Goal: Task Accomplishment & Management: Use online tool/utility

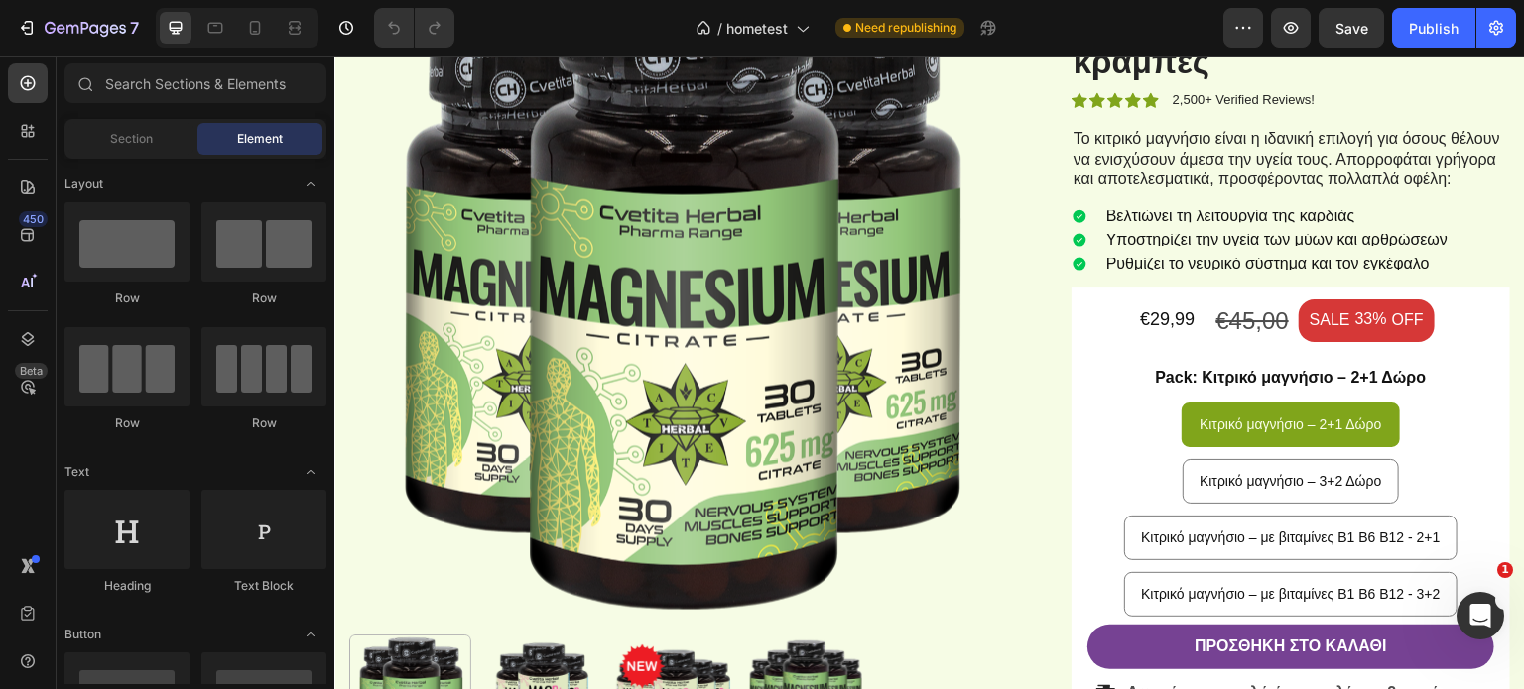
scroll to position [694, 0]
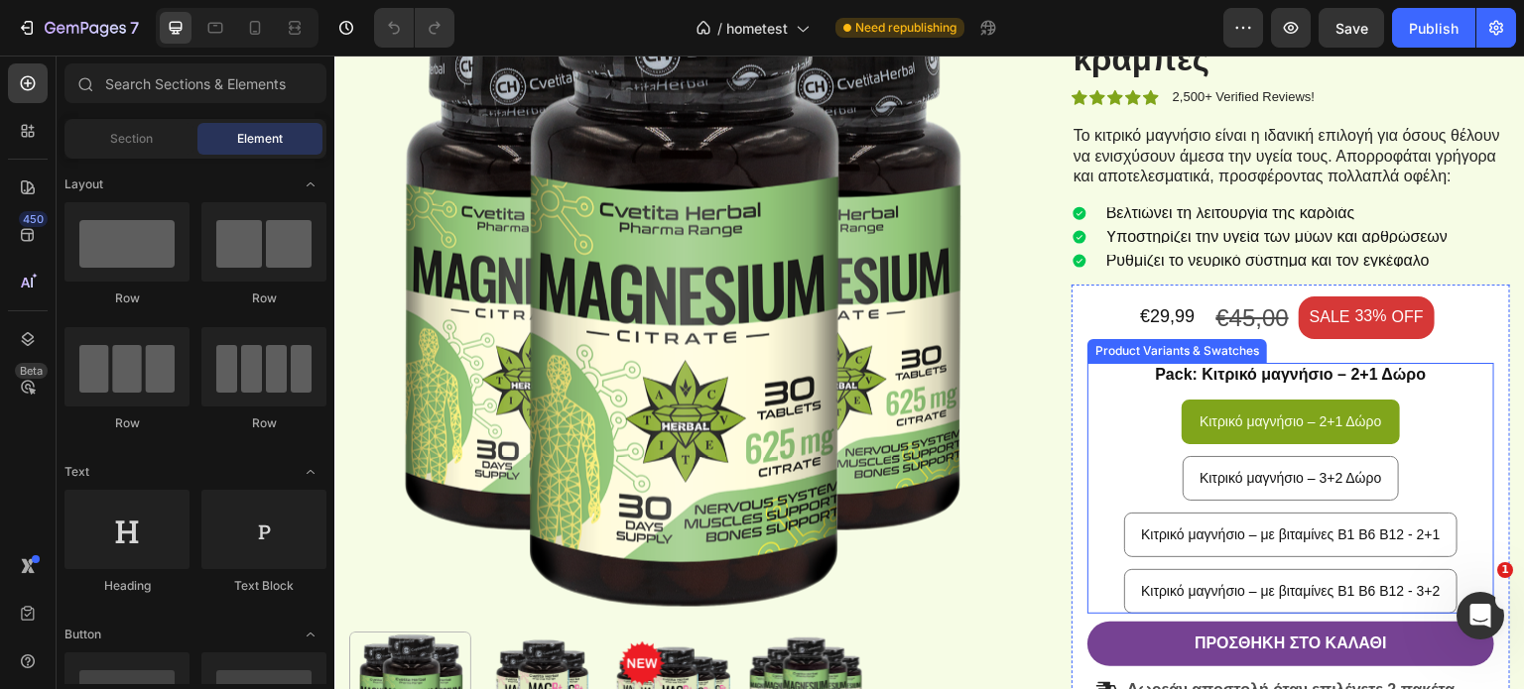
click at [1111, 426] on div "Κιτρικό μαγνήσιο – 2+1 Δώρο Κιτρικό μαγνήσιο – 2+1 Δώρο Κιτρικό μαγνήσιο – 2+1 …" at bounding box center [1290, 507] width 407 height 214
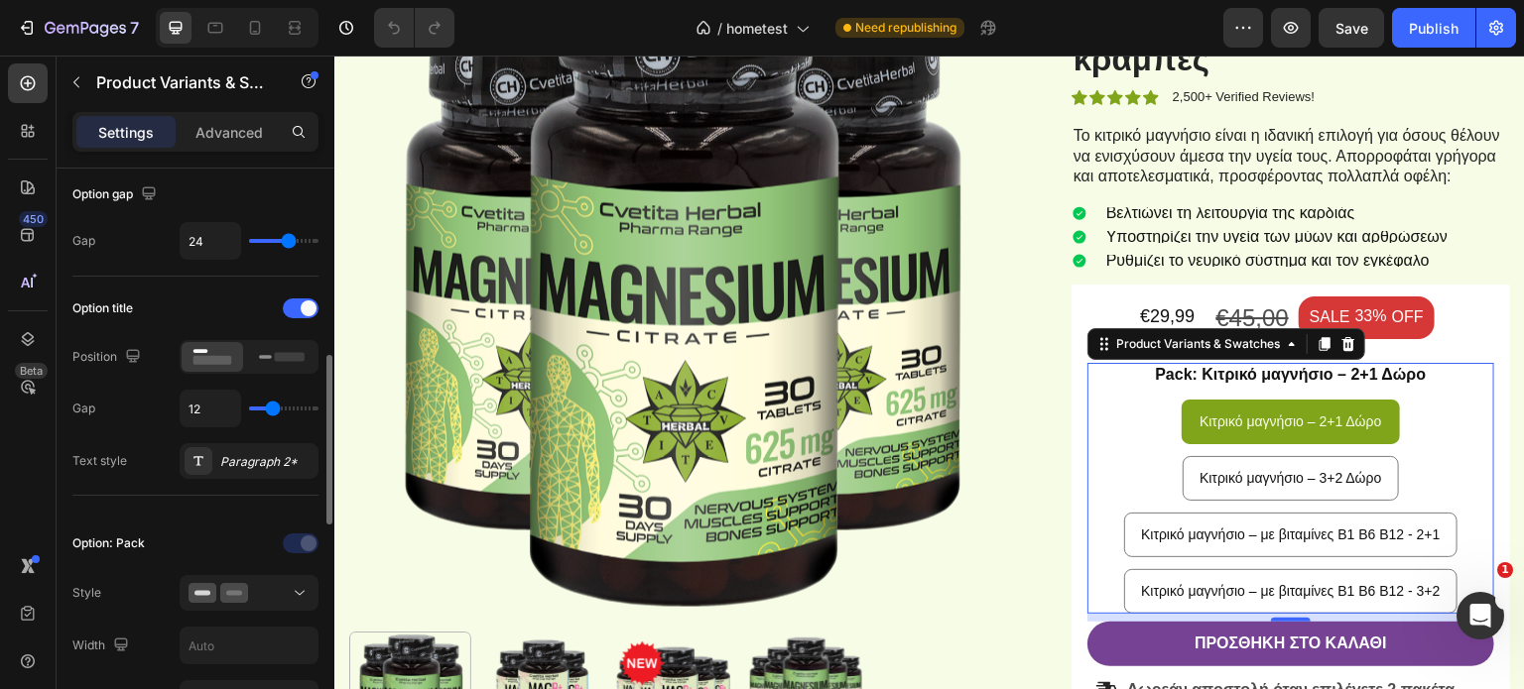
scroll to position [298, 0]
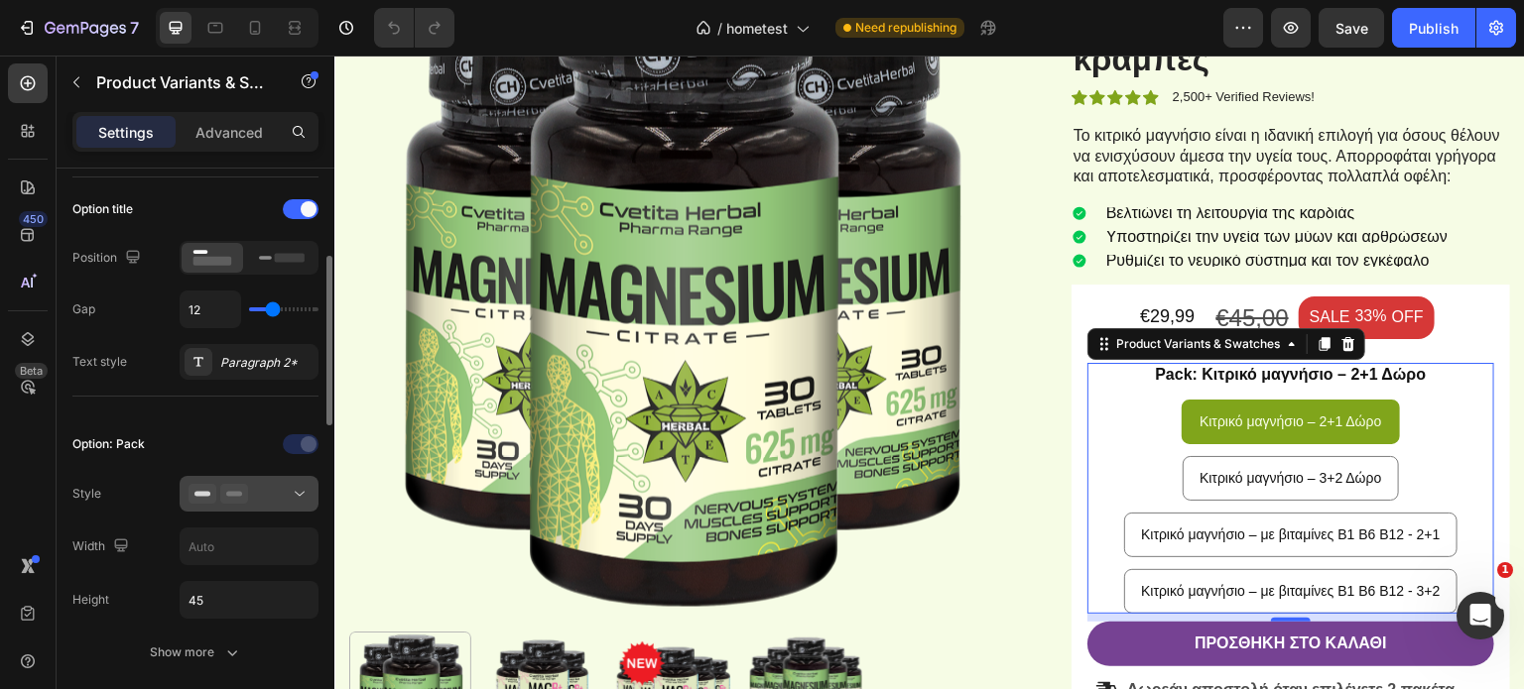
click at [236, 486] on icon at bounding box center [234, 494] width 28 height 20
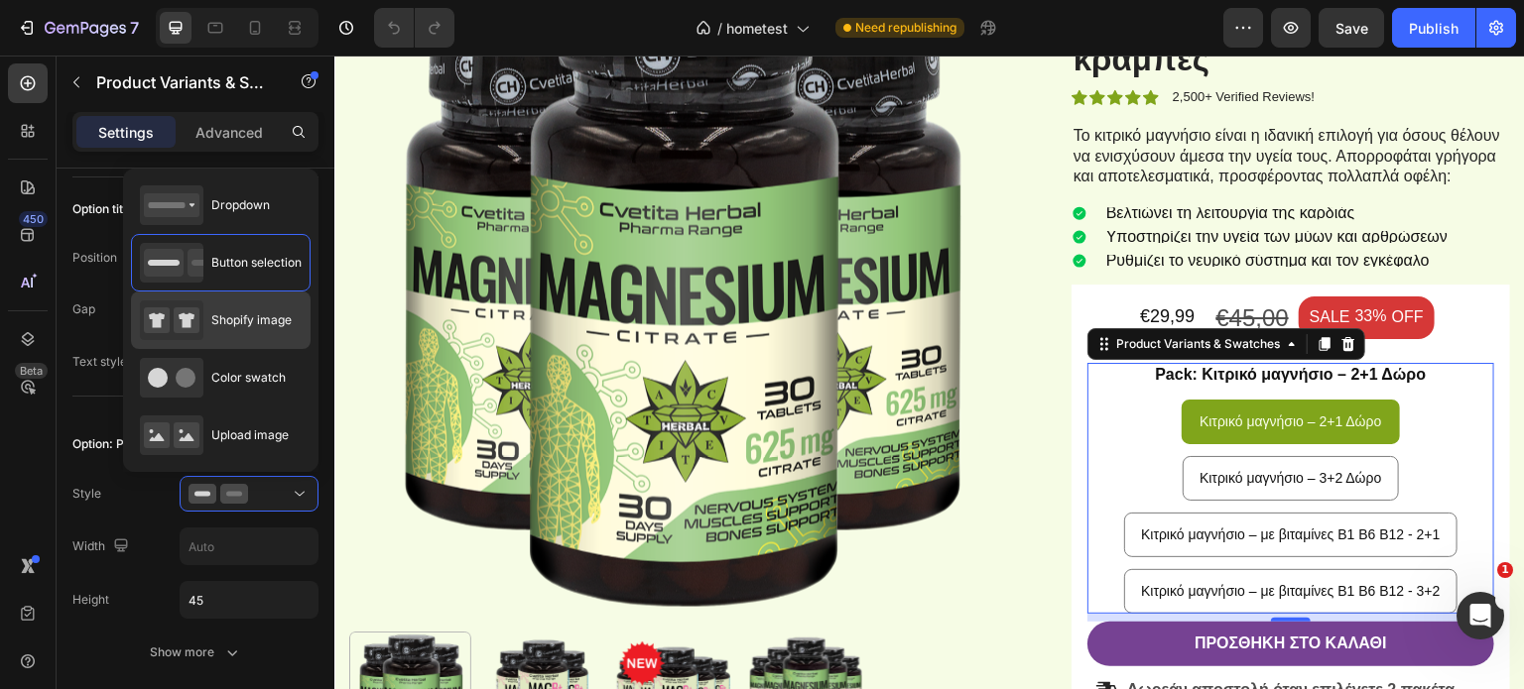
click at [214, 337] on div "Shopify image" at bounding box center [216, 321] width 152 height 40
type input "90"
radio input "true"
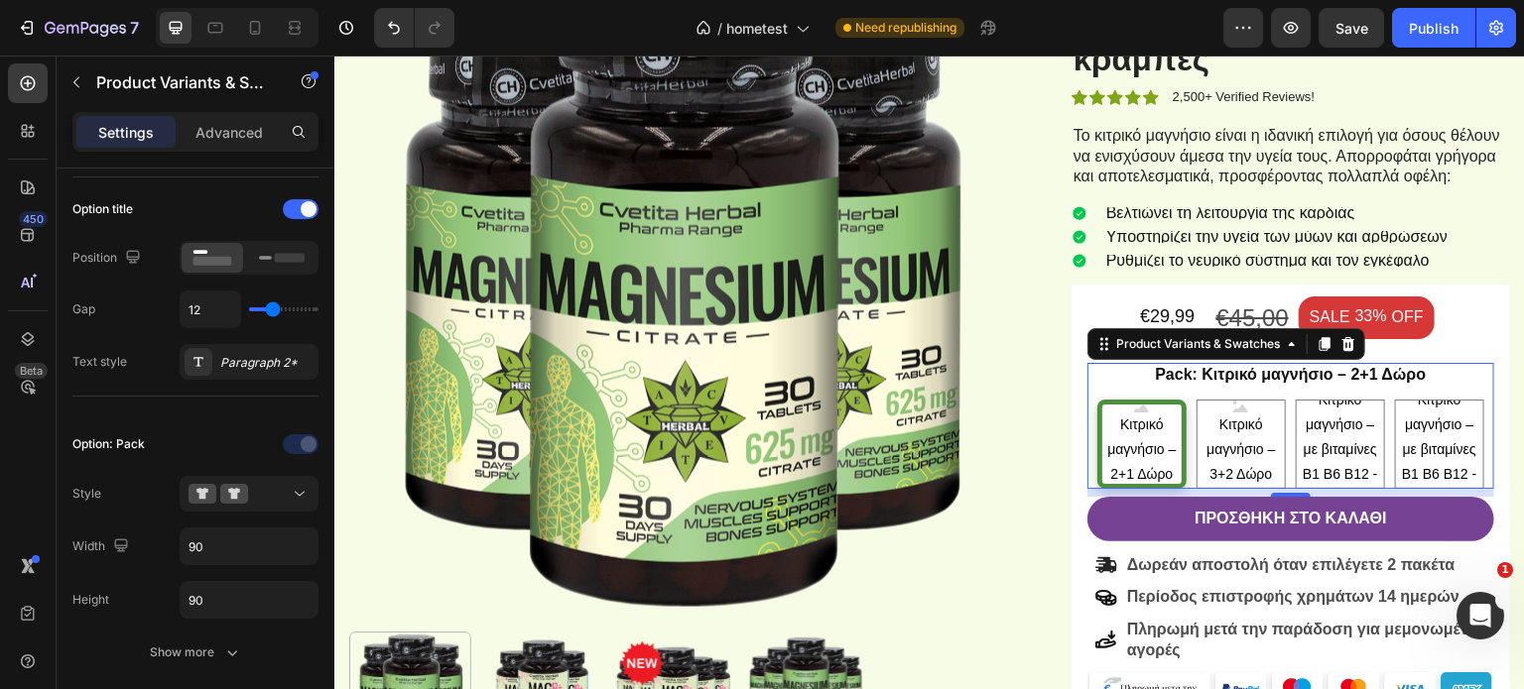
click at [1132, 381] on div "Pack: Κιτρικό μαγνήσιο – 2+1 Δώρο Κιτρικό μαγνήσιο – 2+1 Δώρο Κιτρικό μαγνήσιο …" at bounding box center [1290, 426] width 407 height 126
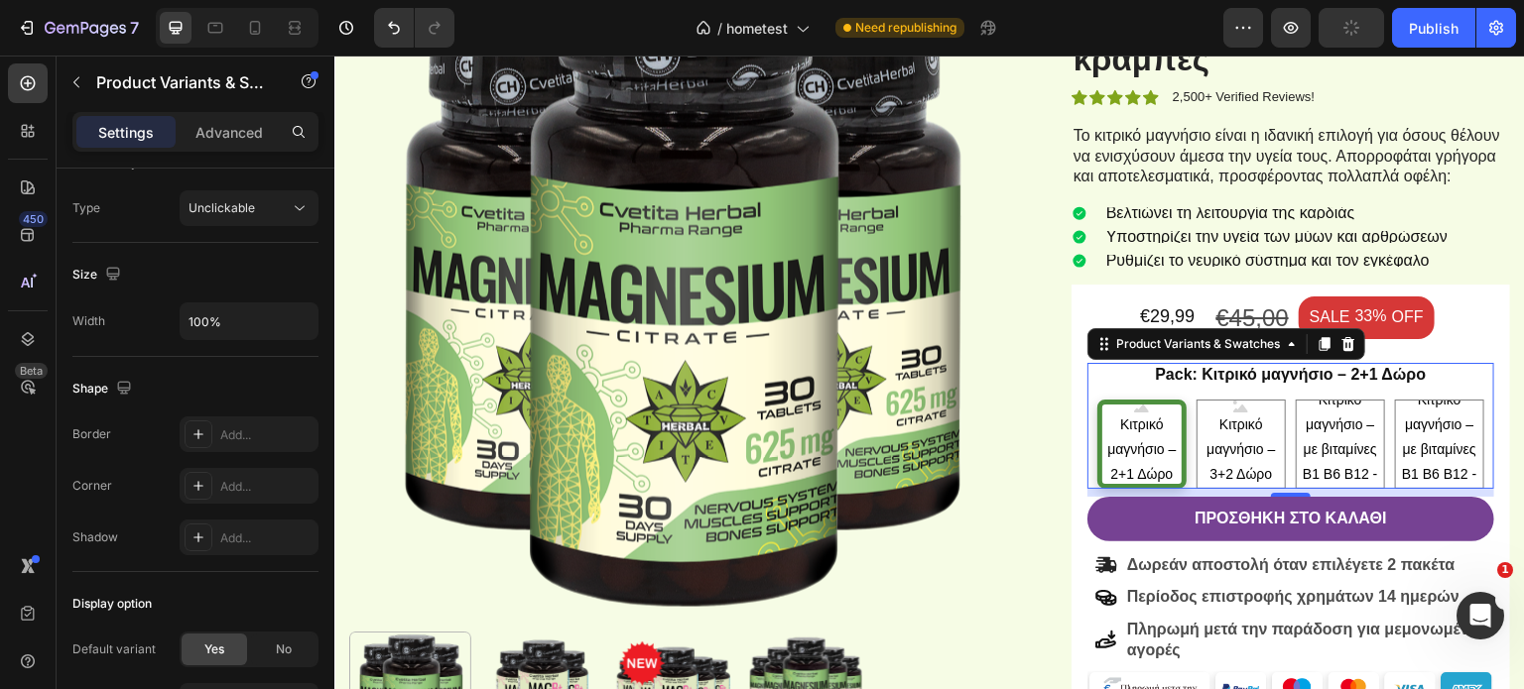
scroll to position [1379, 0]
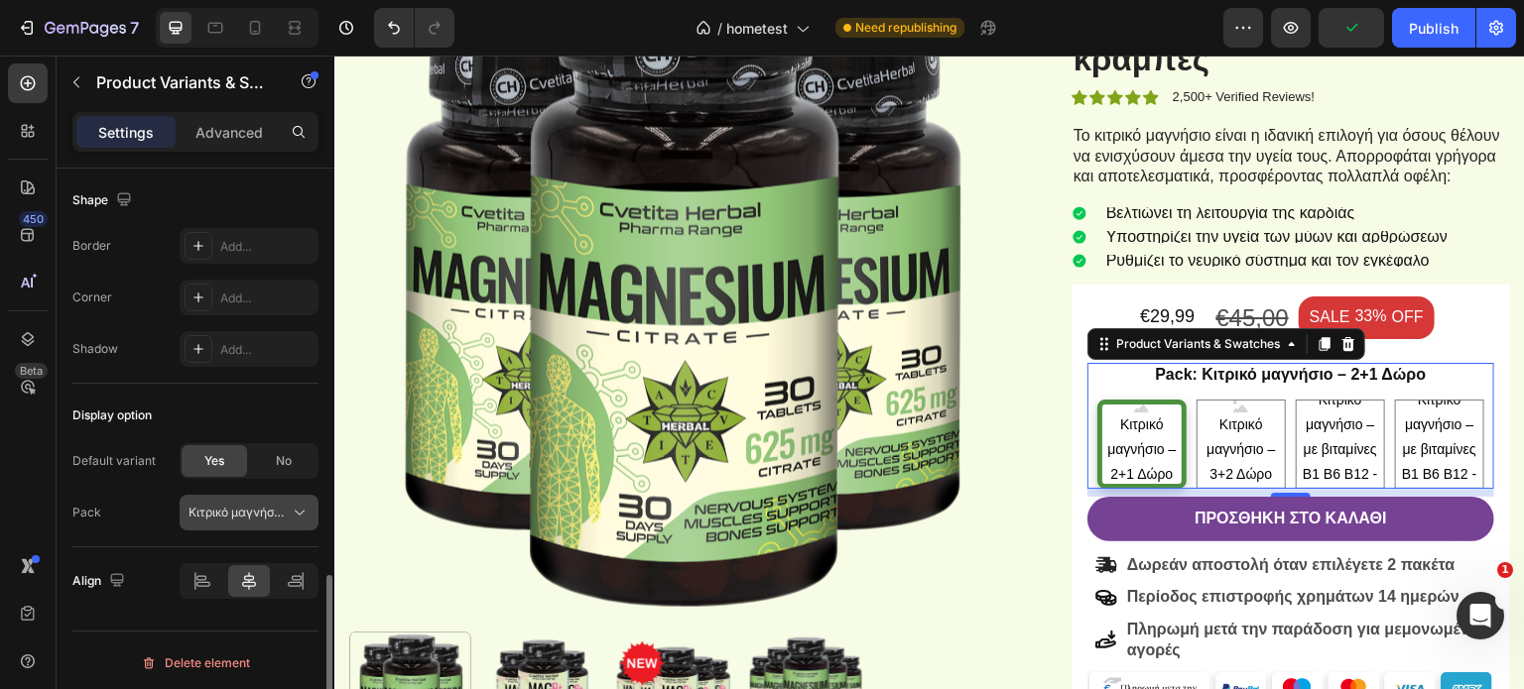
click at [225, 511] on span "Κιτρικό μαγνήσιο – 2+1 Δώρο" at bounding box center [236, 513] width 97 height 18
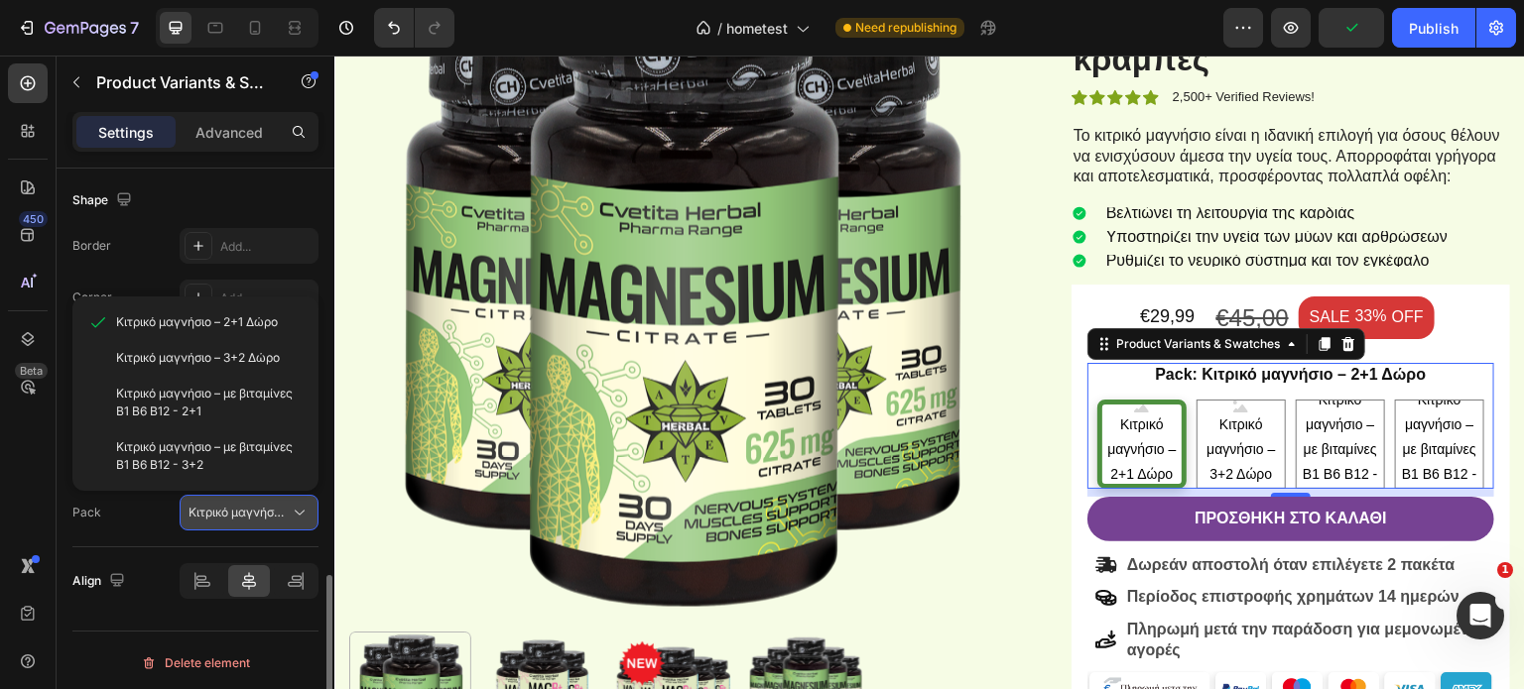
click at [226, 511] on span "Κιτρικό μαγνήσιο – 2+1 Δώρο" at bounding box center [236, 513] width 97 height 18
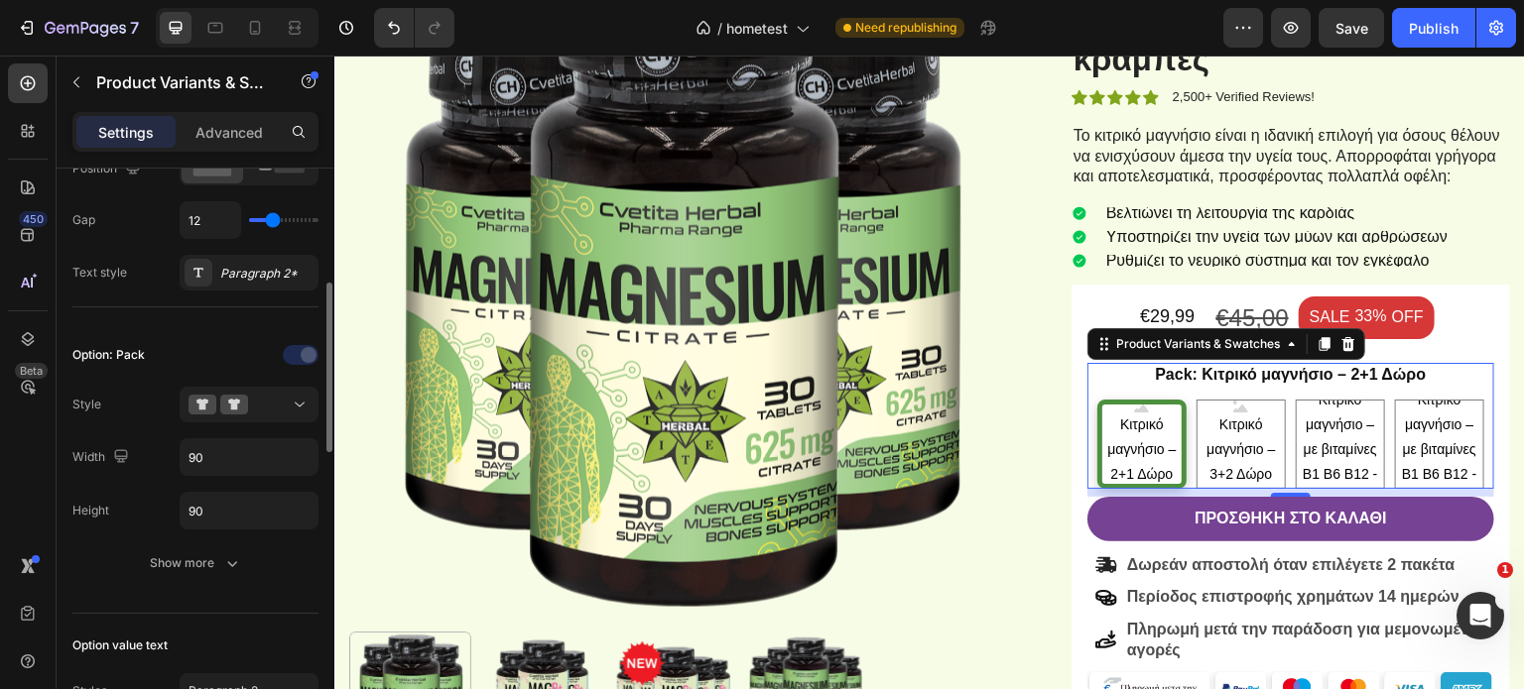
scroll to position [0, 0]
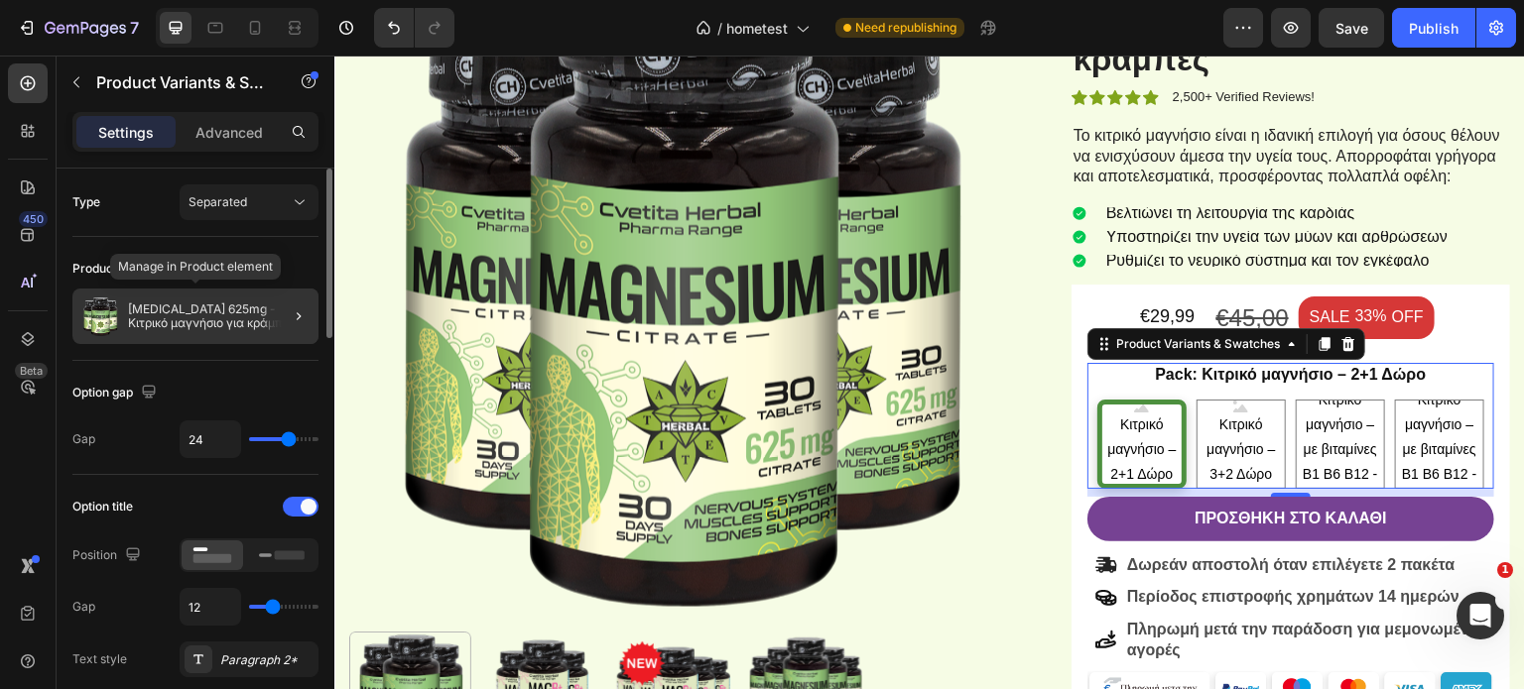
click at [217, 315] on p "[MEDICAL_DATA] 625mg - Κιτρικό μαγνήσιο για κράμπες" at bounding box center [219, 317] width 183 height 28
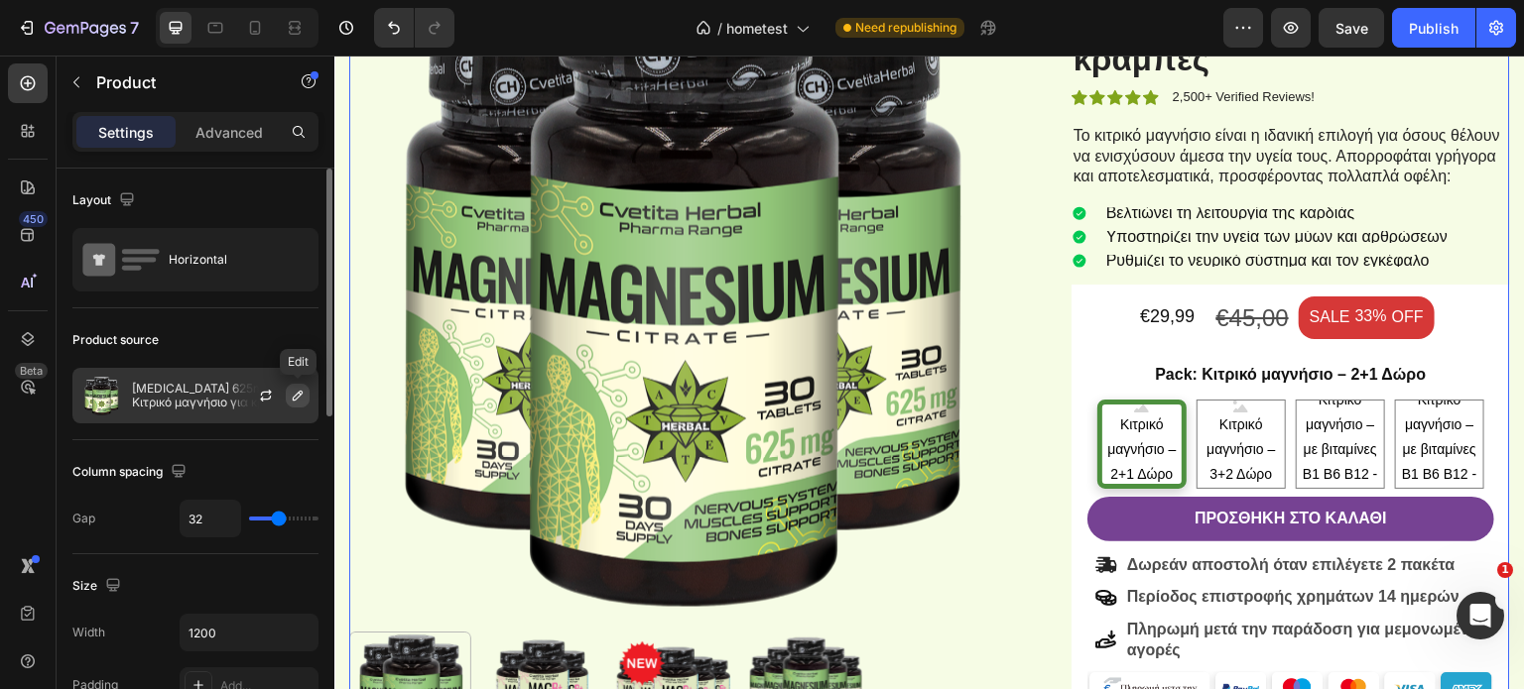
click at [298, 398] on icon "button" at bounding box center [298, 396] width 10 height 10
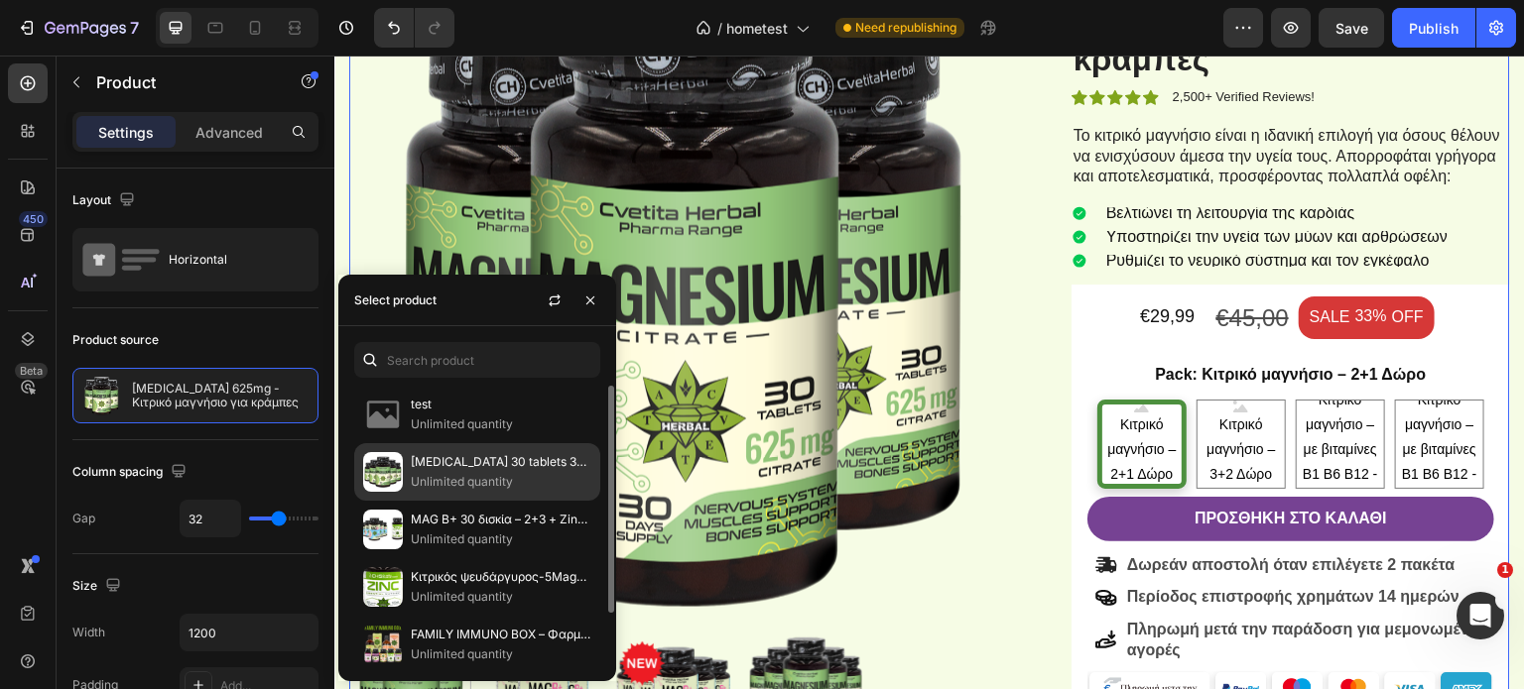
click at [443, 464] on p "[MEDICAL_DATA] 30 tablets 3+2 - Κιτρικό μαγνήσιο για κράμπες" at bounding box center [501, 462] width 181 height 20
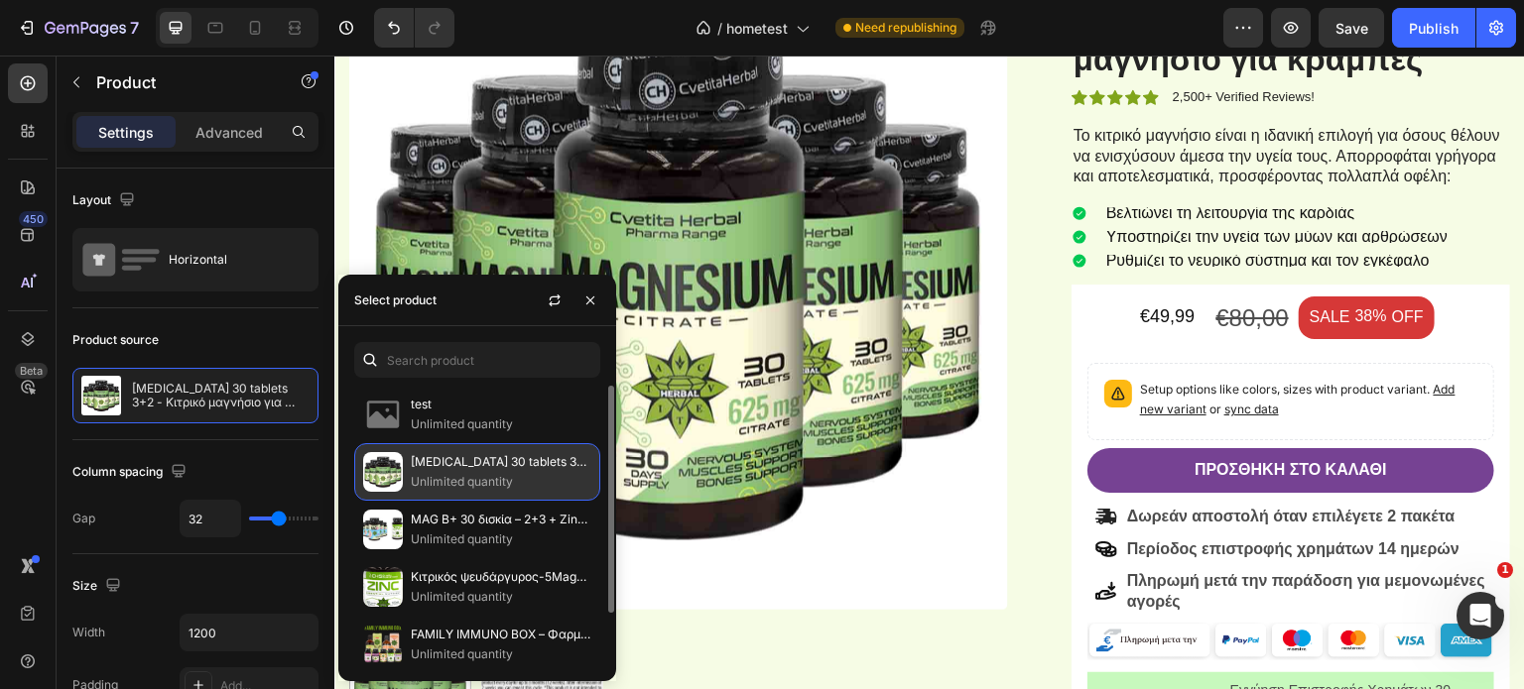
click at [550, 463] on p "[MEDICAL_DATA] 30 tablets 3+2 - Κιτρικό μαγνήσιο για κράμπες" at bounding box center [501, 462] width 181 height 20
click at [585, 465] on p "[MEDICAL_DATA] 30 tablets 3+2 - Κιτρικό μαγνήσιο για κράμπες" at bounding box center [501, 462] width 181 height 20
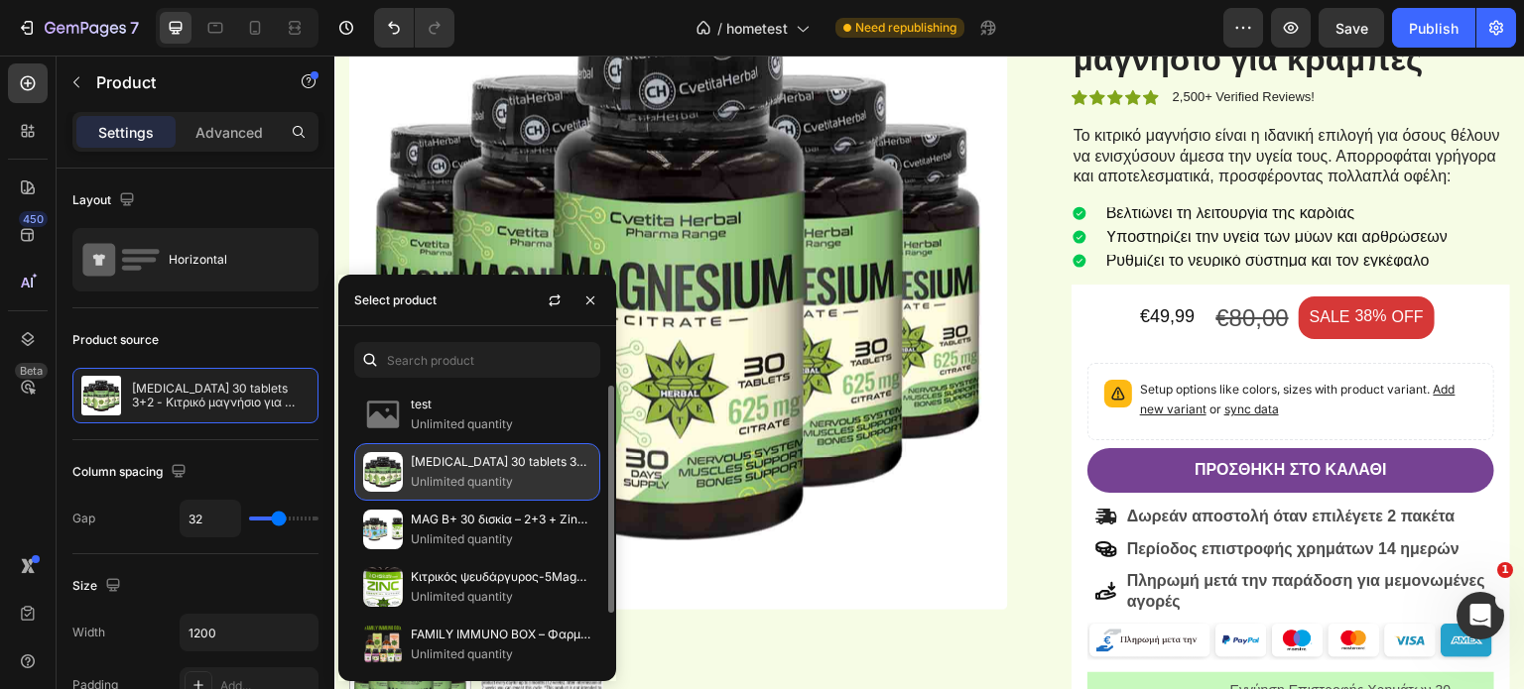
click at [585, 465] on p "[MEDICAL_DATA] 30 tablets 3+2 - Κιτρικό μαγνήσιο για κράμπες" at bounding box center [501, 462] width 181 height 20
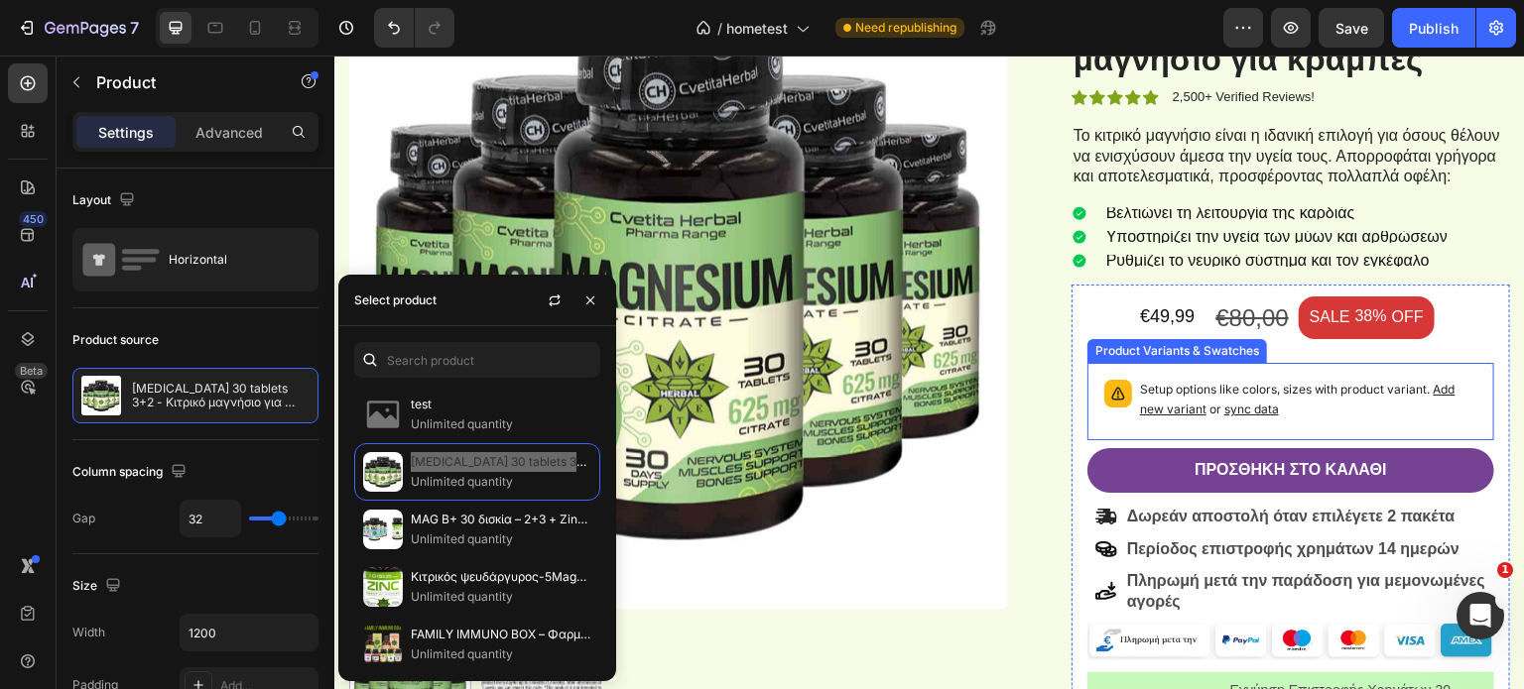
click at [1237, 409] on span "sync data" at bounding box center [1251, 409] width 55 height 15
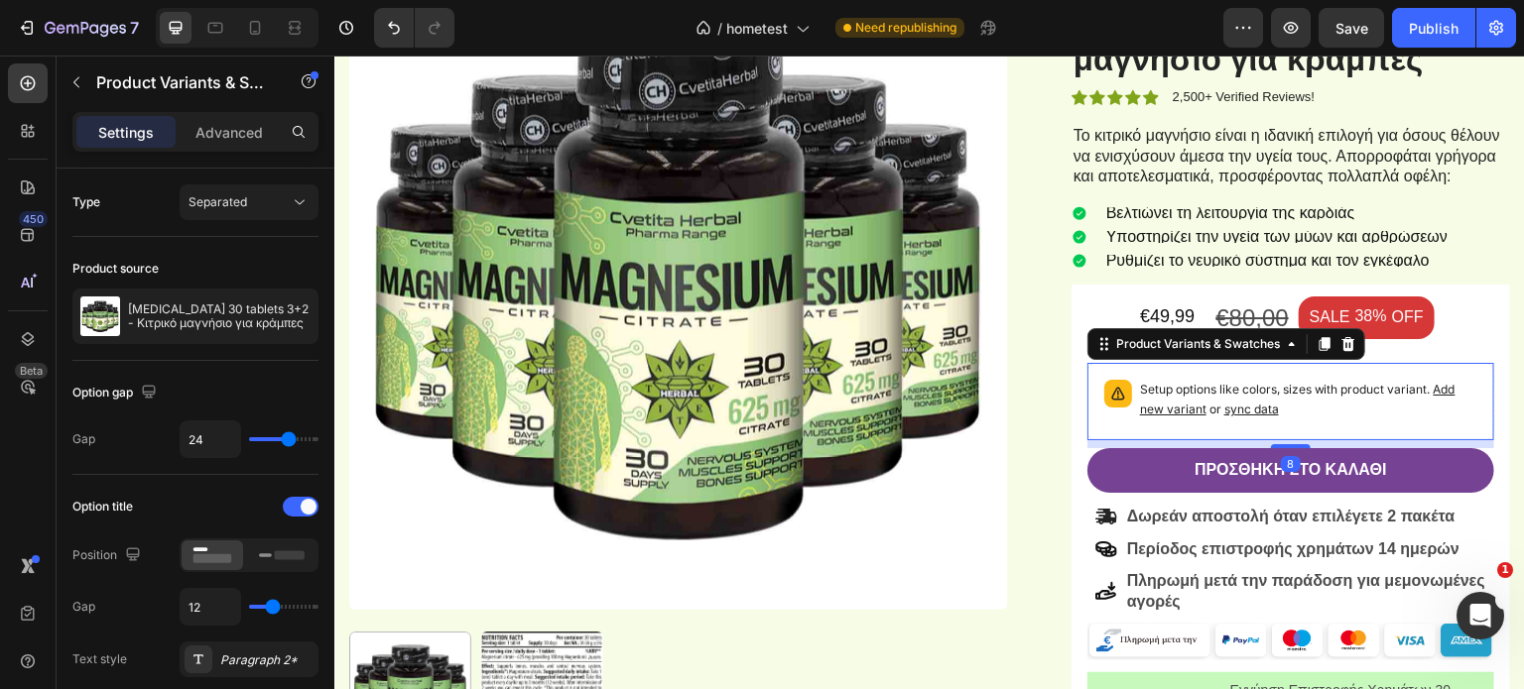
click at [1239, 411] on span "sync data" at bounding box center [1251, 409] width 55 height 15
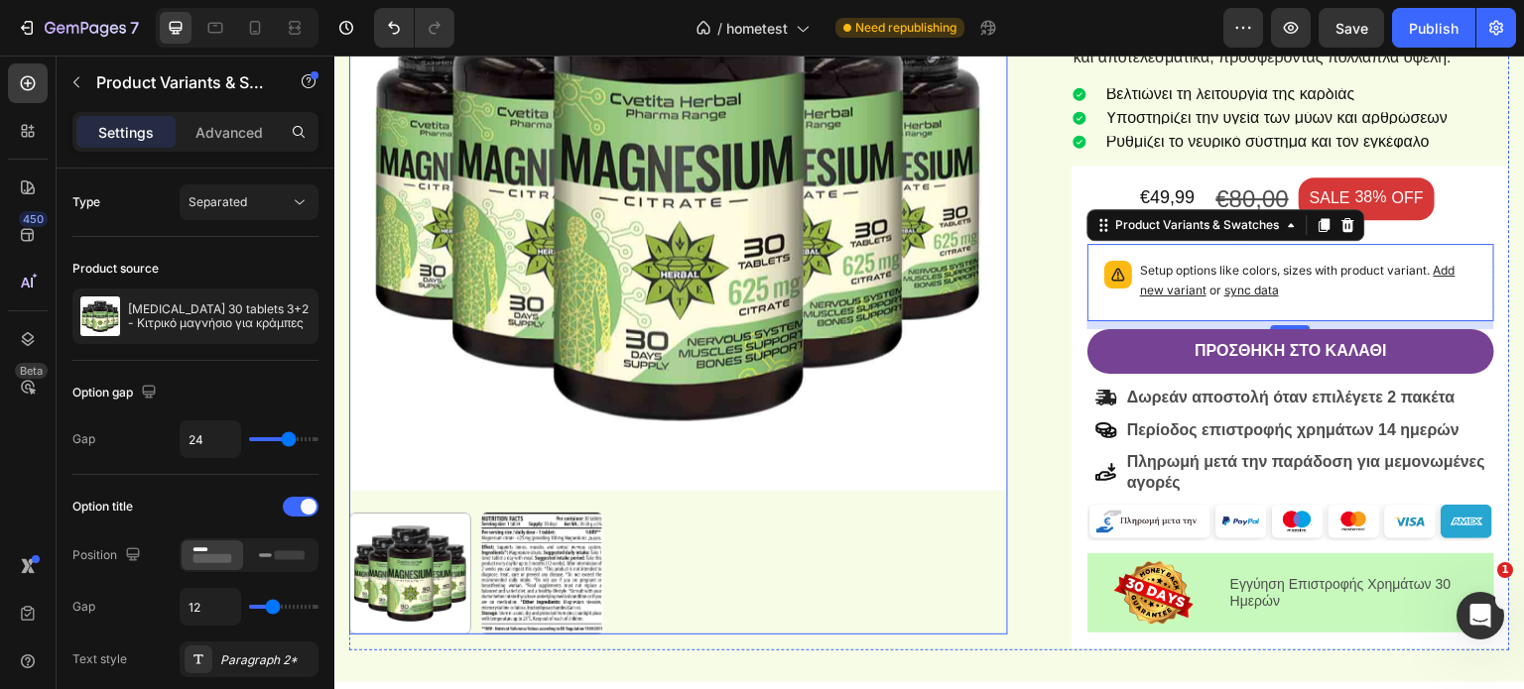
scroll to position [893, 0]
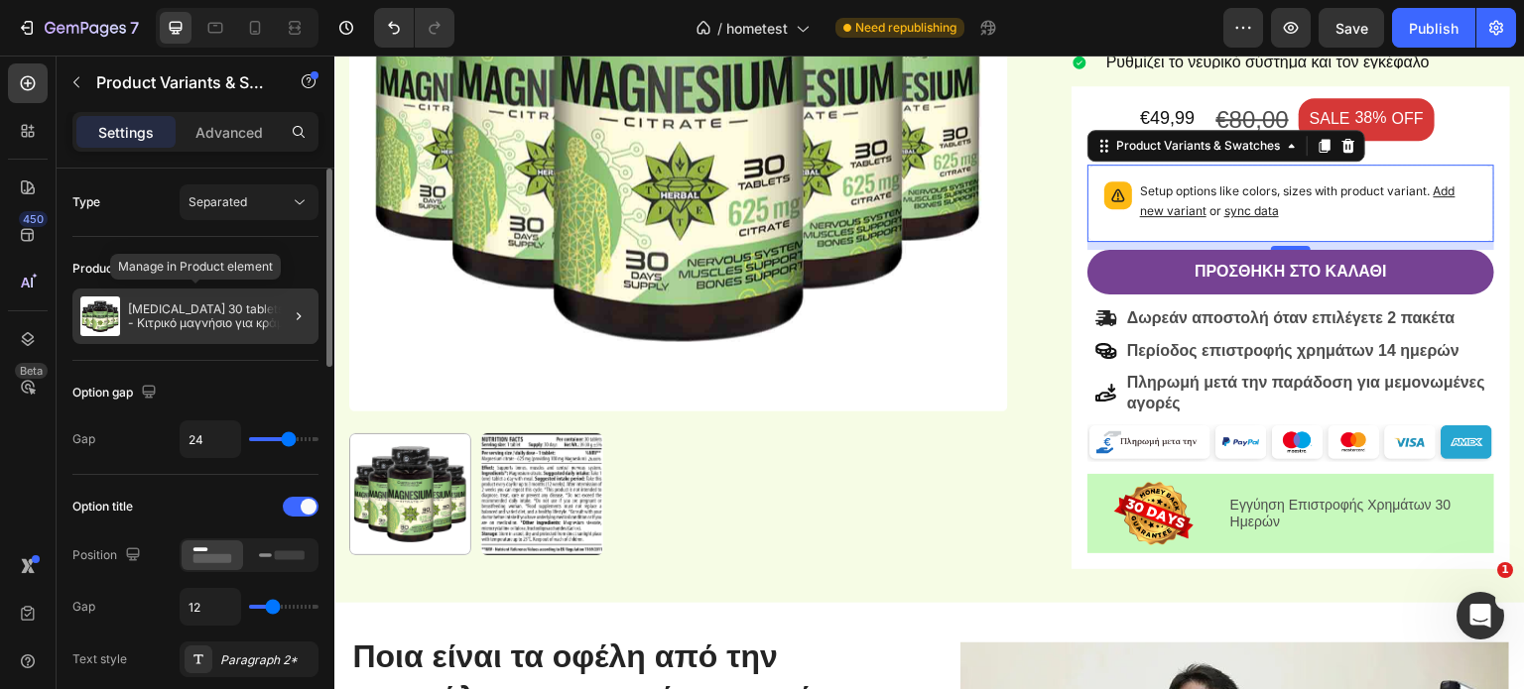
click at [192, 321] on p "[MEDICAL_DATA] 30 tablets 3+2 - Κιτρικό μαγνήσιο για κράμπες" at bounding box center [219, 317] width 183 height 28
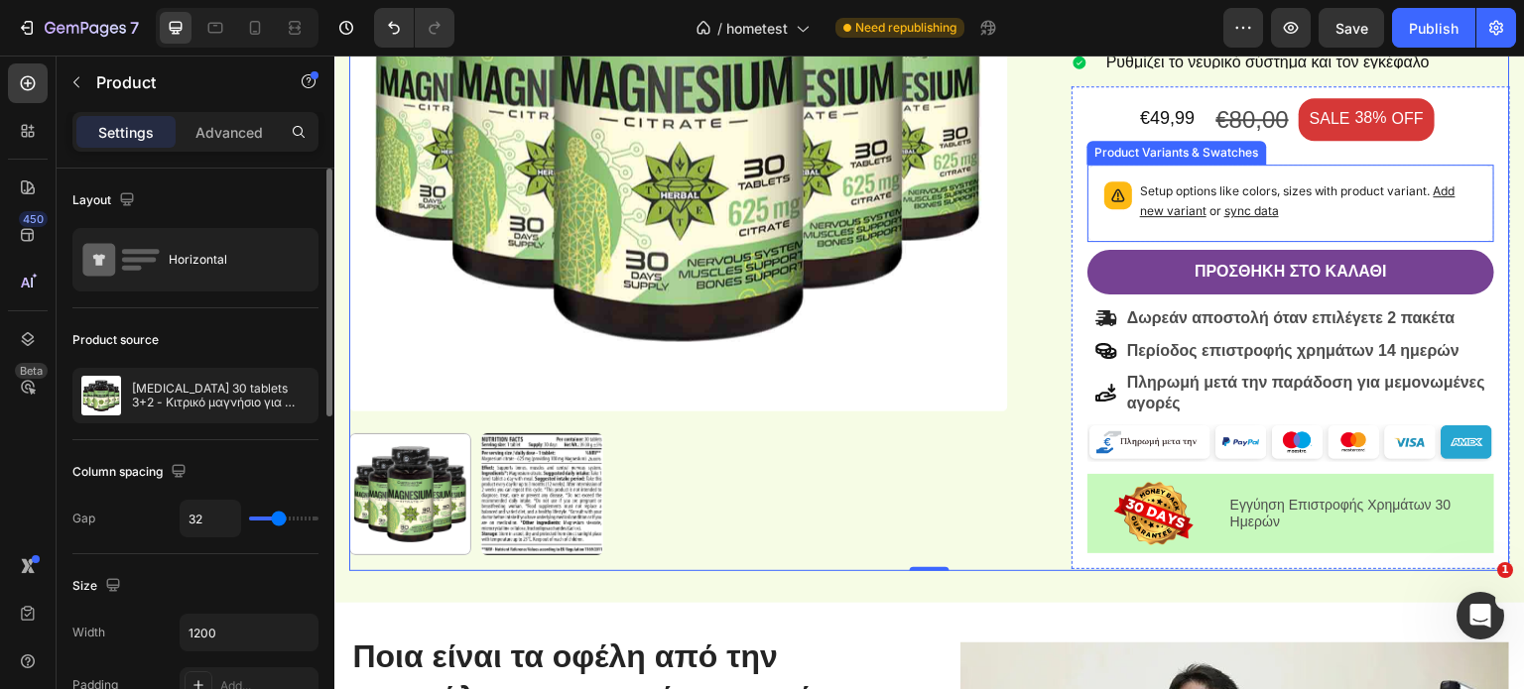
click at [1292, 189] on p "Setup options like colors, sizes with product variant. Add new variant or sync …" at bounding box center [1308, 202] width 337 height 40
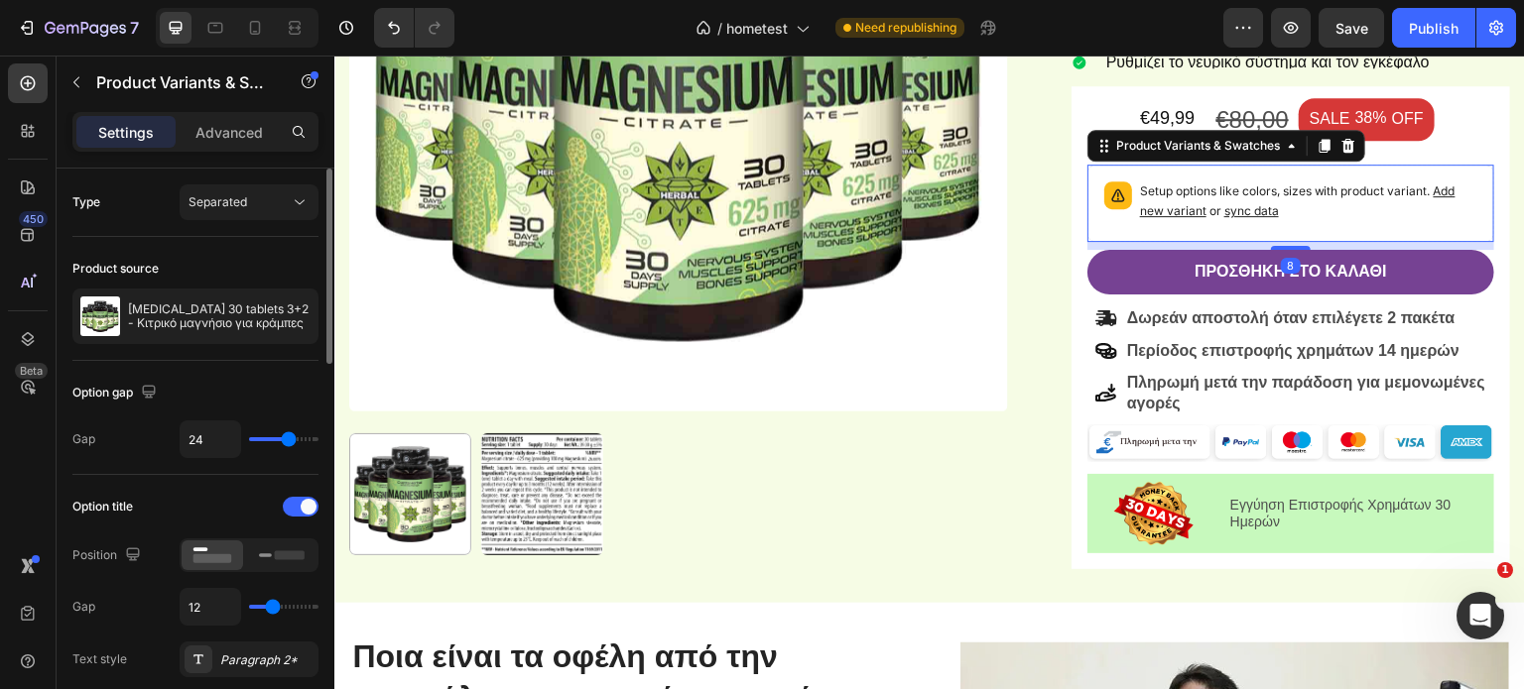
click at [1177, 216] on span "Add new variant" at bounding box center [1297, 201] width 315 height 35
click at [54, 45] on button "7" at bounding box center [78, 28] width 140 height 40
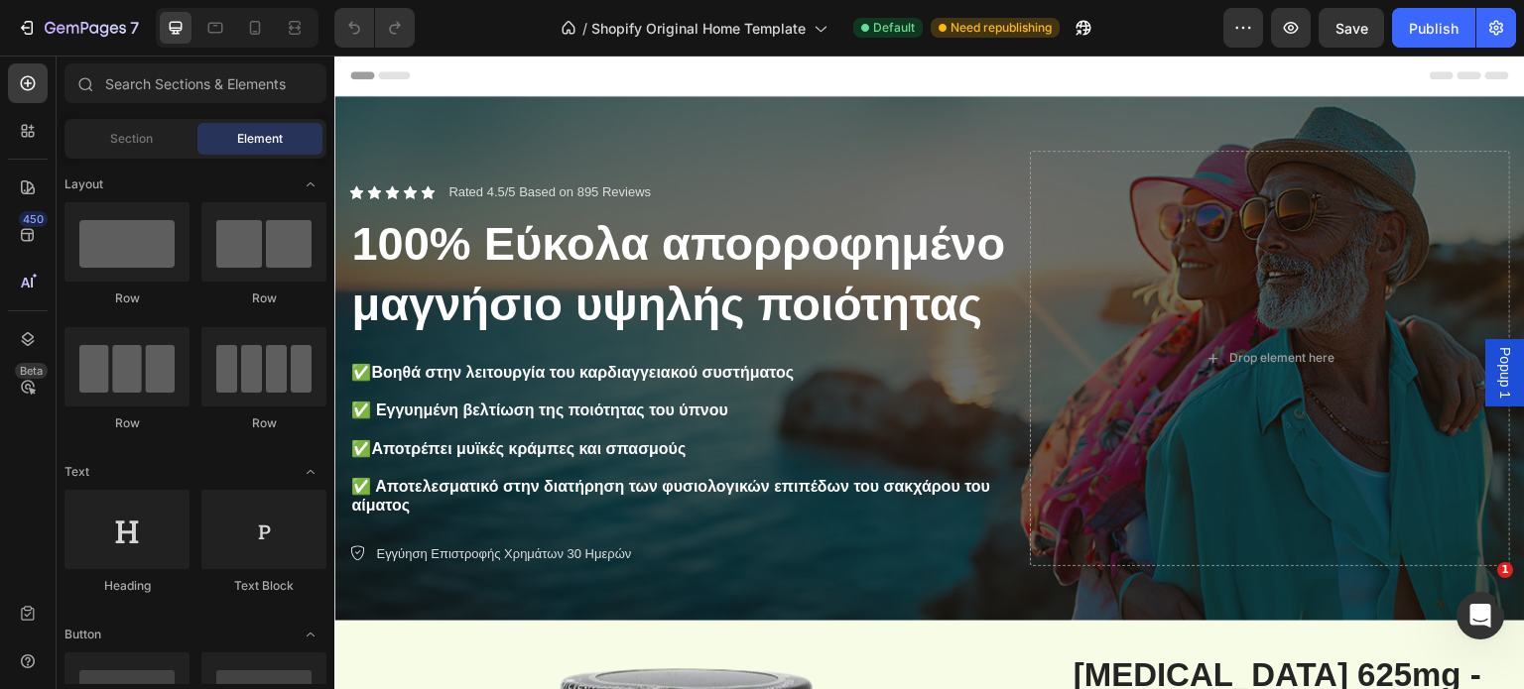
radio input "false"
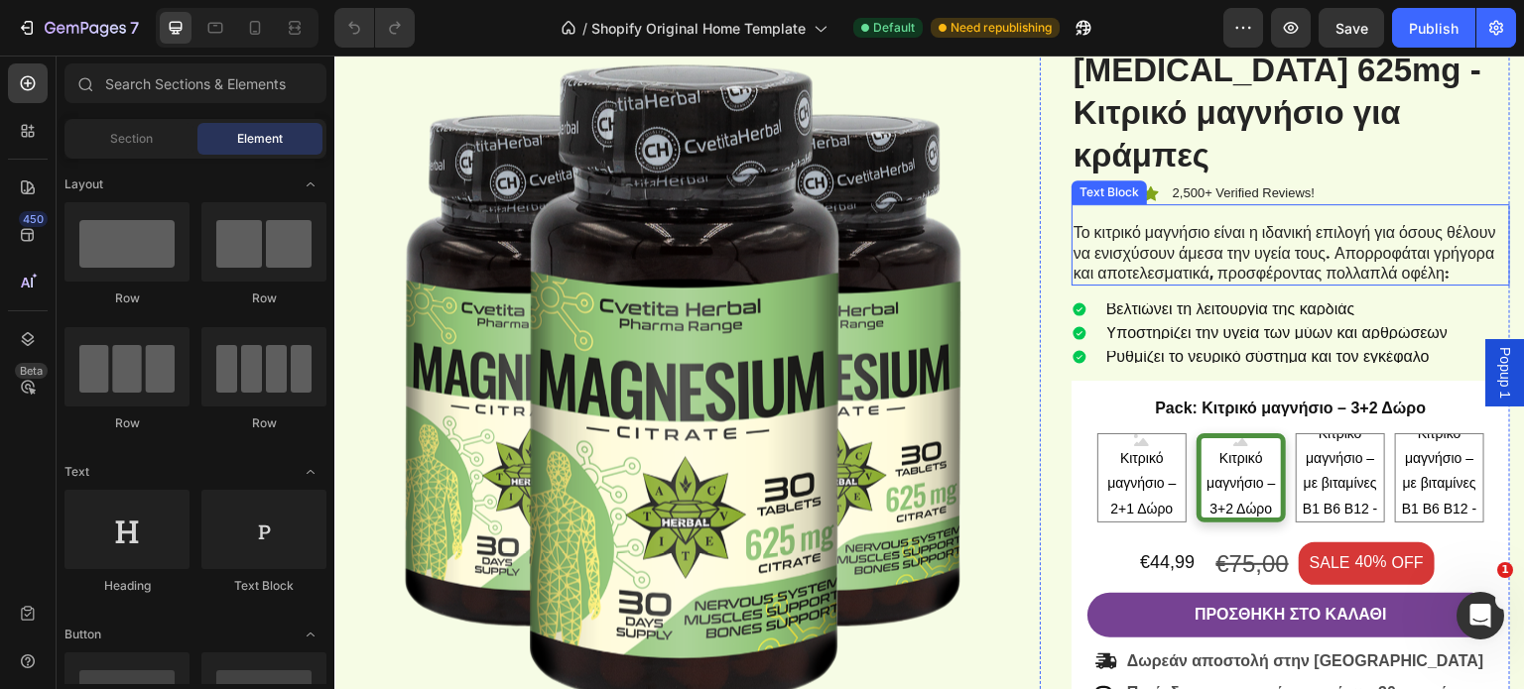
scroll to position [595, 0]
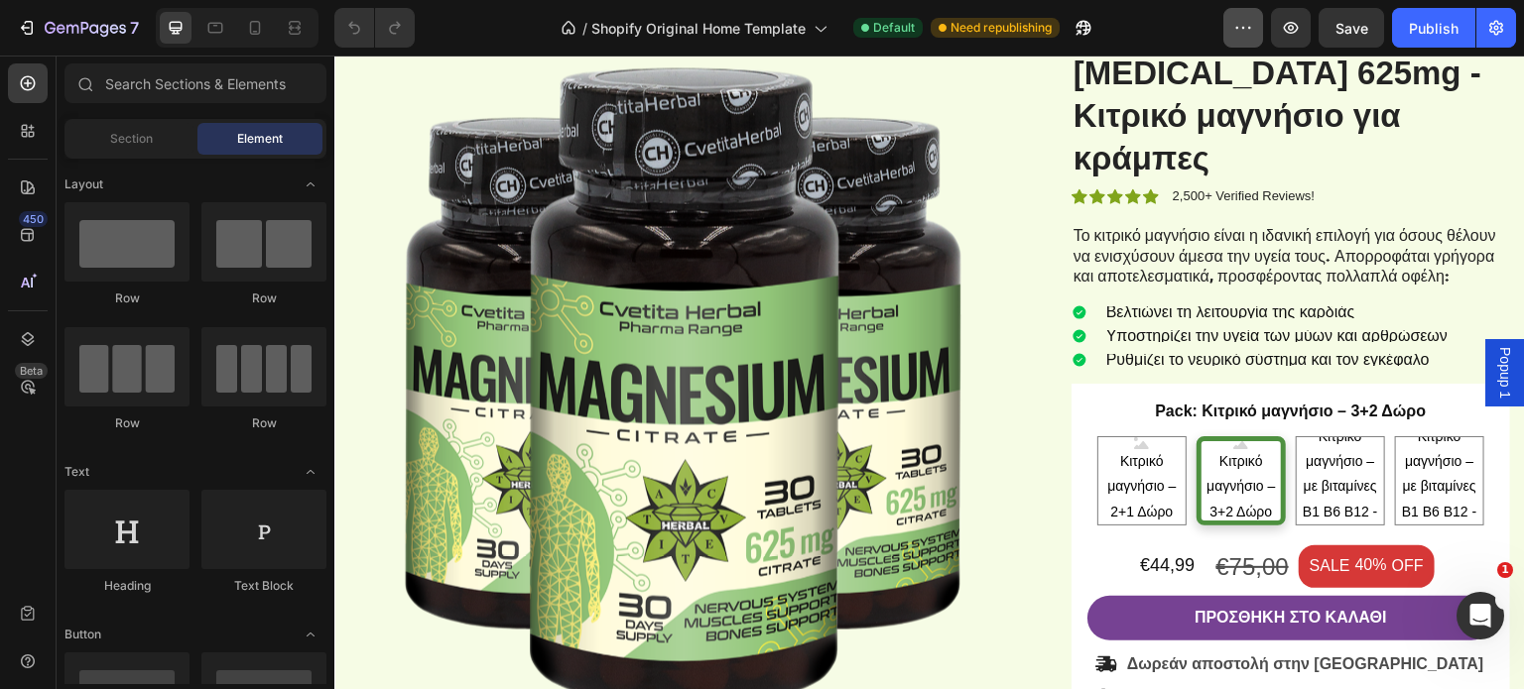
drag, startPoint x: 1213, startPoint y: 32, endPoint x: 1227, endPoint y: 32, distance: 13.9
click at [1217, 32] on div "/ Shopify Original Home Template Default Need republishing" at bounding box center [827, 28] width 793 height 40
click at [1240, 32] on icon "button" at bounding box center [1243, 28] width 20 height 20
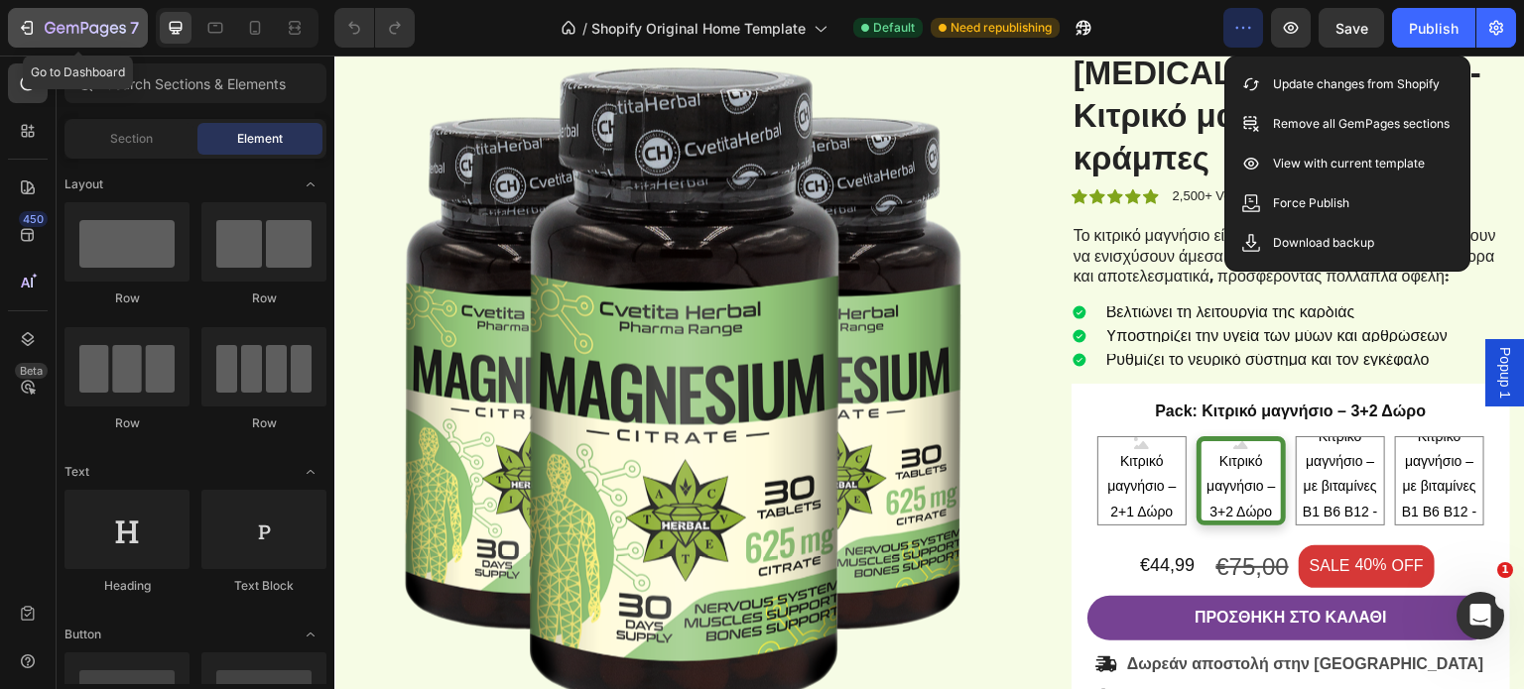
click at [62, 32] on icon "button" at bounding box center [61, 28] width 9 height 9
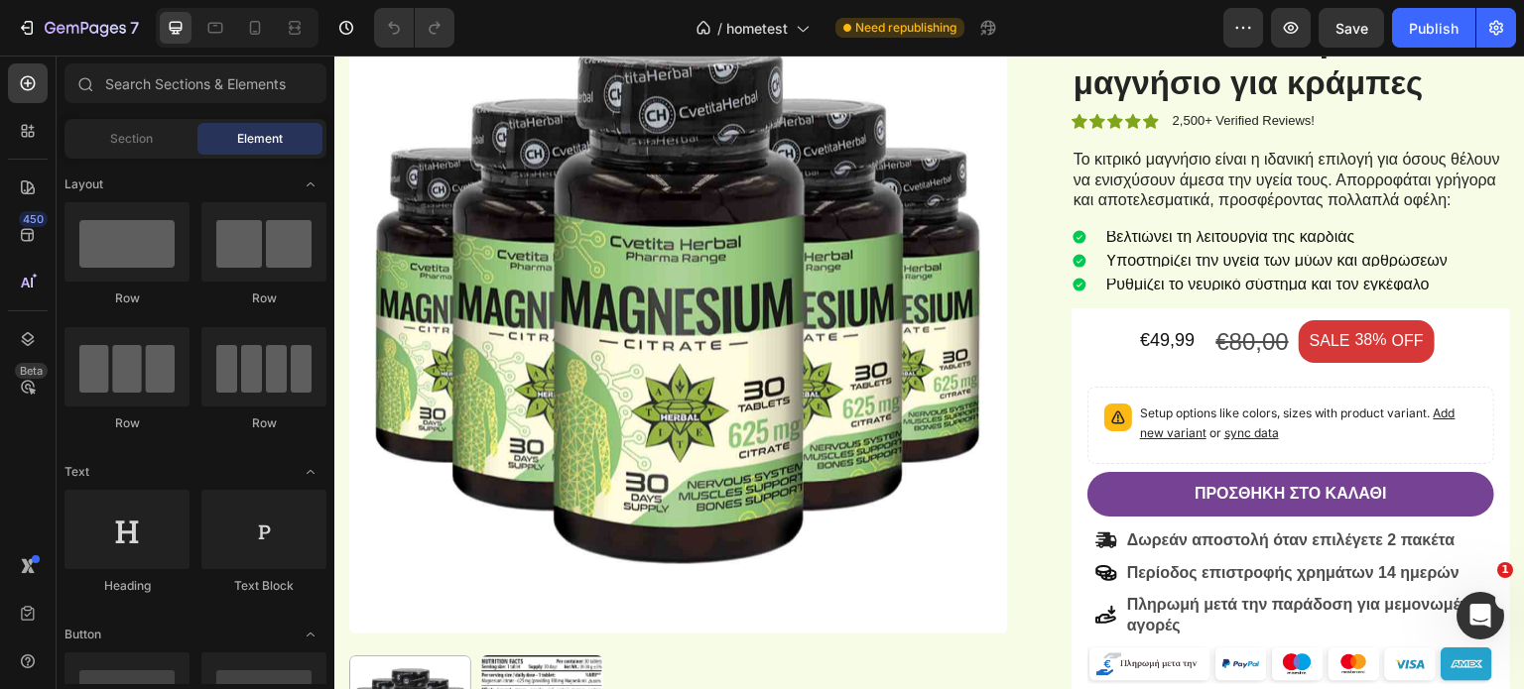
scroll to position [694, 0]
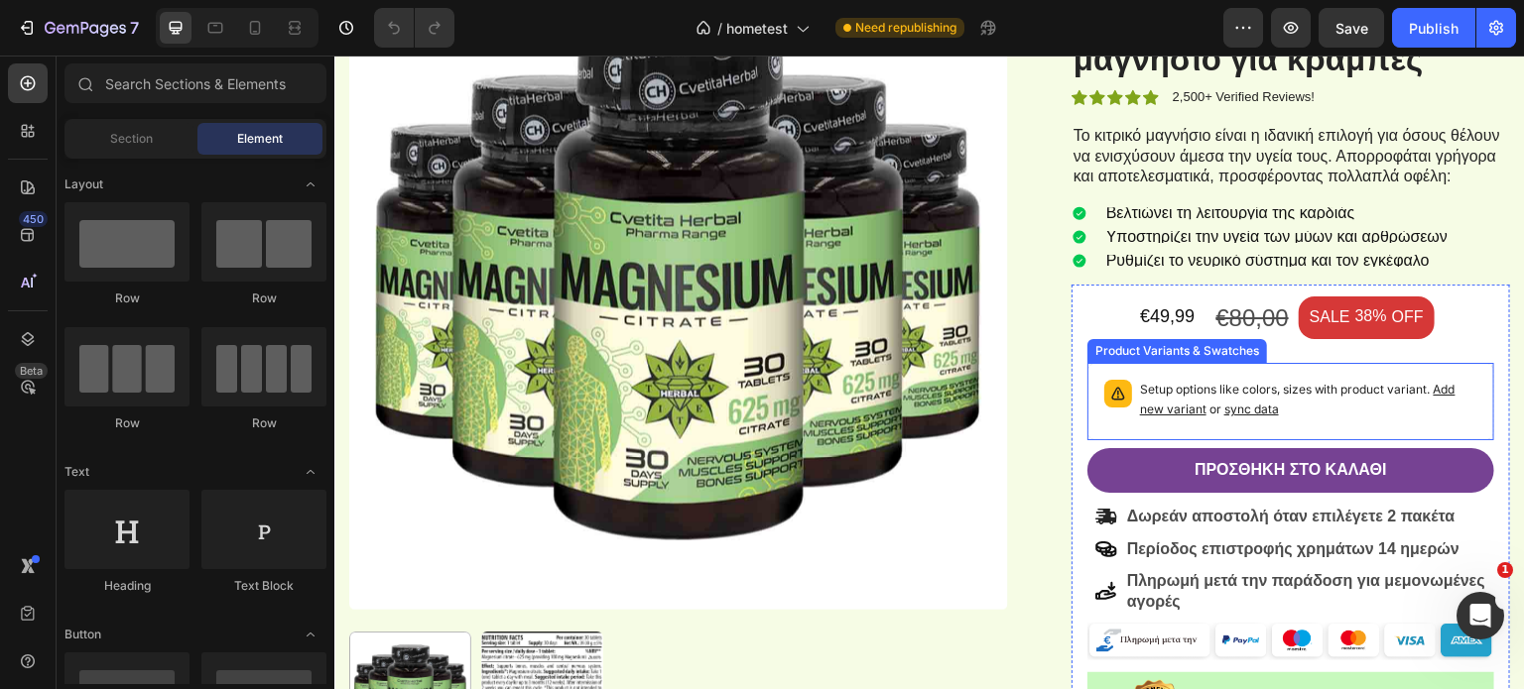
click at [1159, 368] on div "Setup options like colors, sizes with product variant. Add new variant or sync …" at bounding box center [1290, 401] width 407 height 77
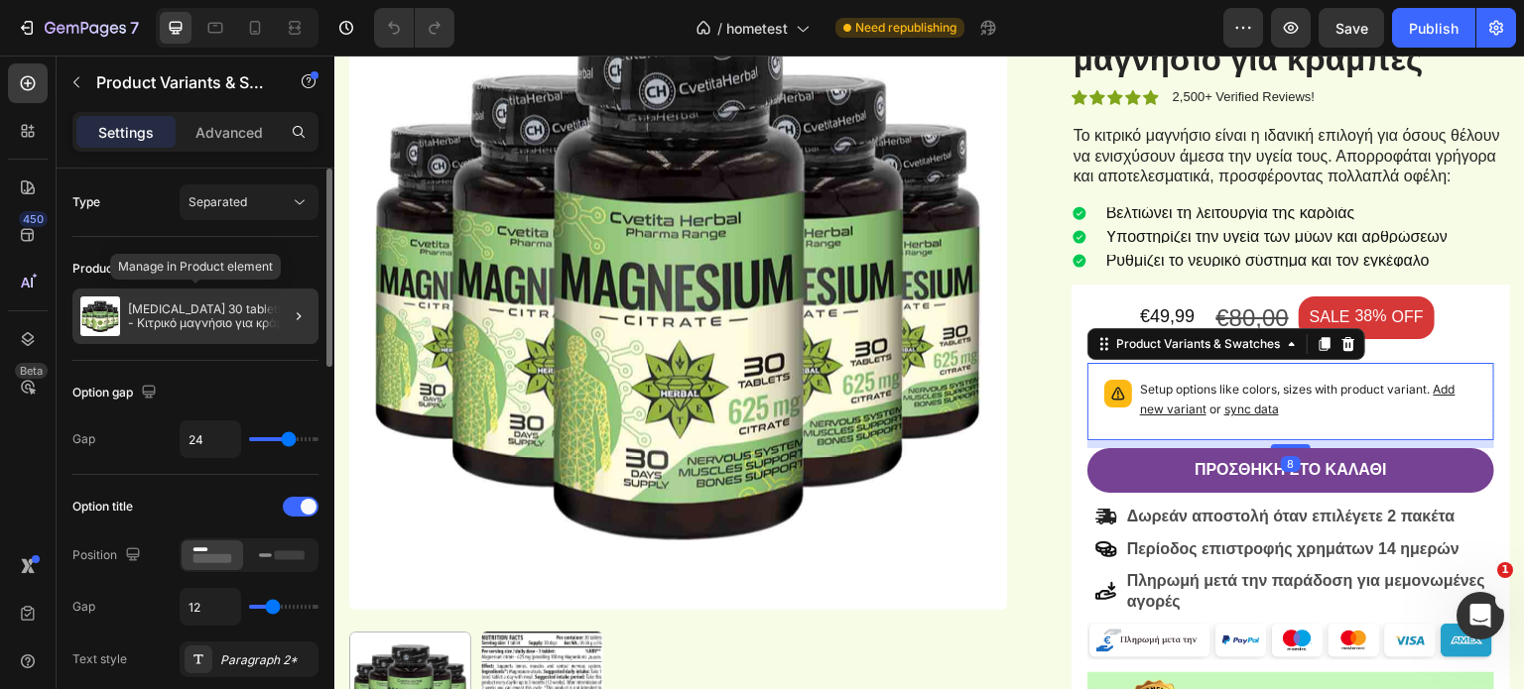
click at [164, 316] on p "[MEDICAL_DATA] 30 tablets 3+2 - Κιτρικό μαγνήσιο για κράμπες" at bounding box center [219, 317] width 183 height 28
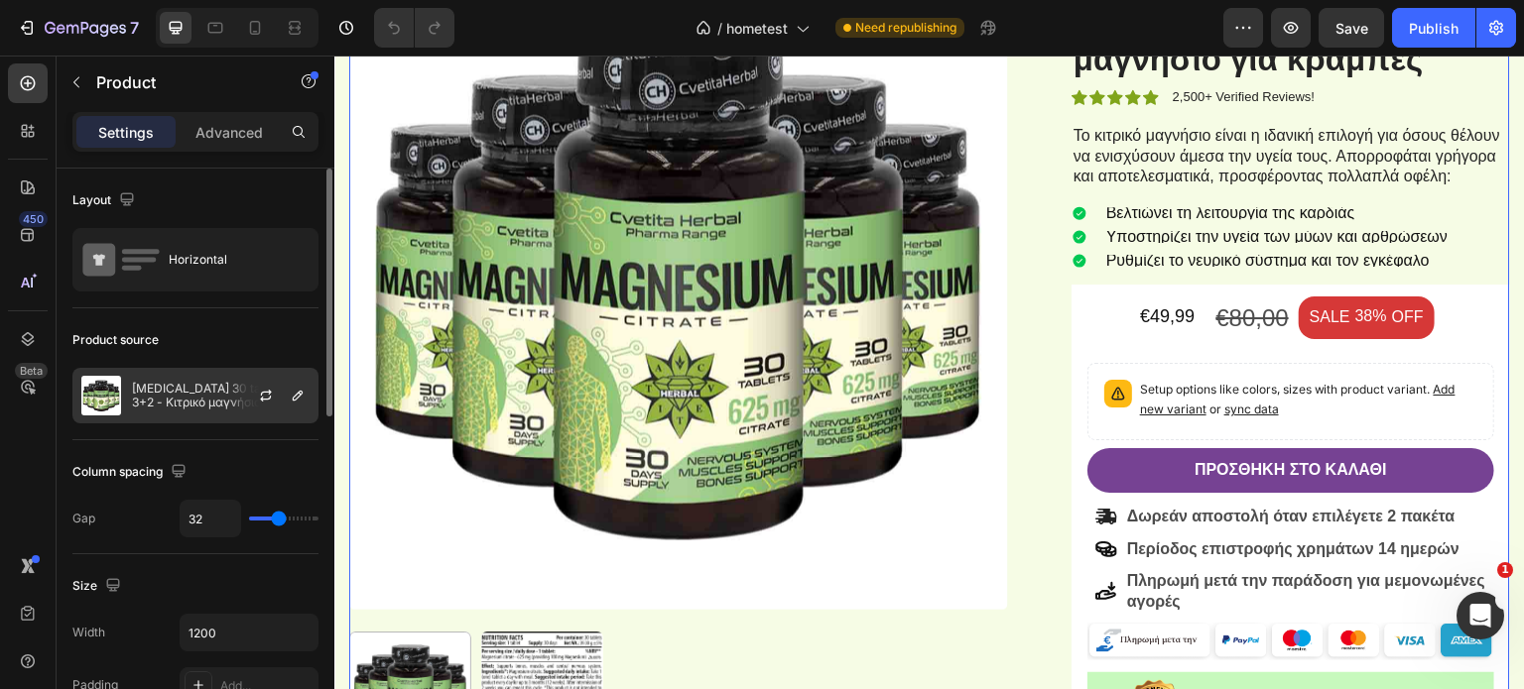
click at [181, 382] on p "[MEDICAL_DATA] 30 tablets 3+2 - Κιτρικό μαγνήσιο για κράμπες" at bounding box center [221, 396] width 178 height 28
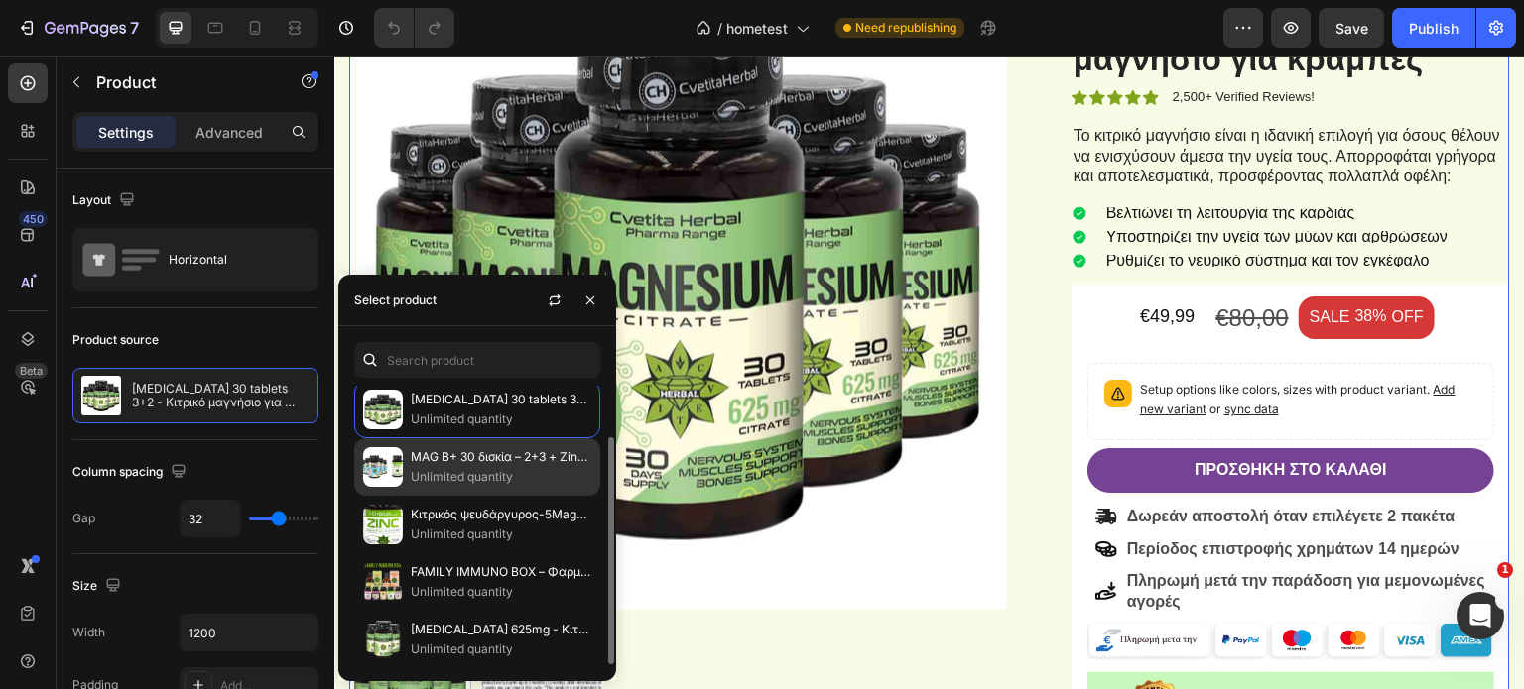
scroll to position [0, 0]
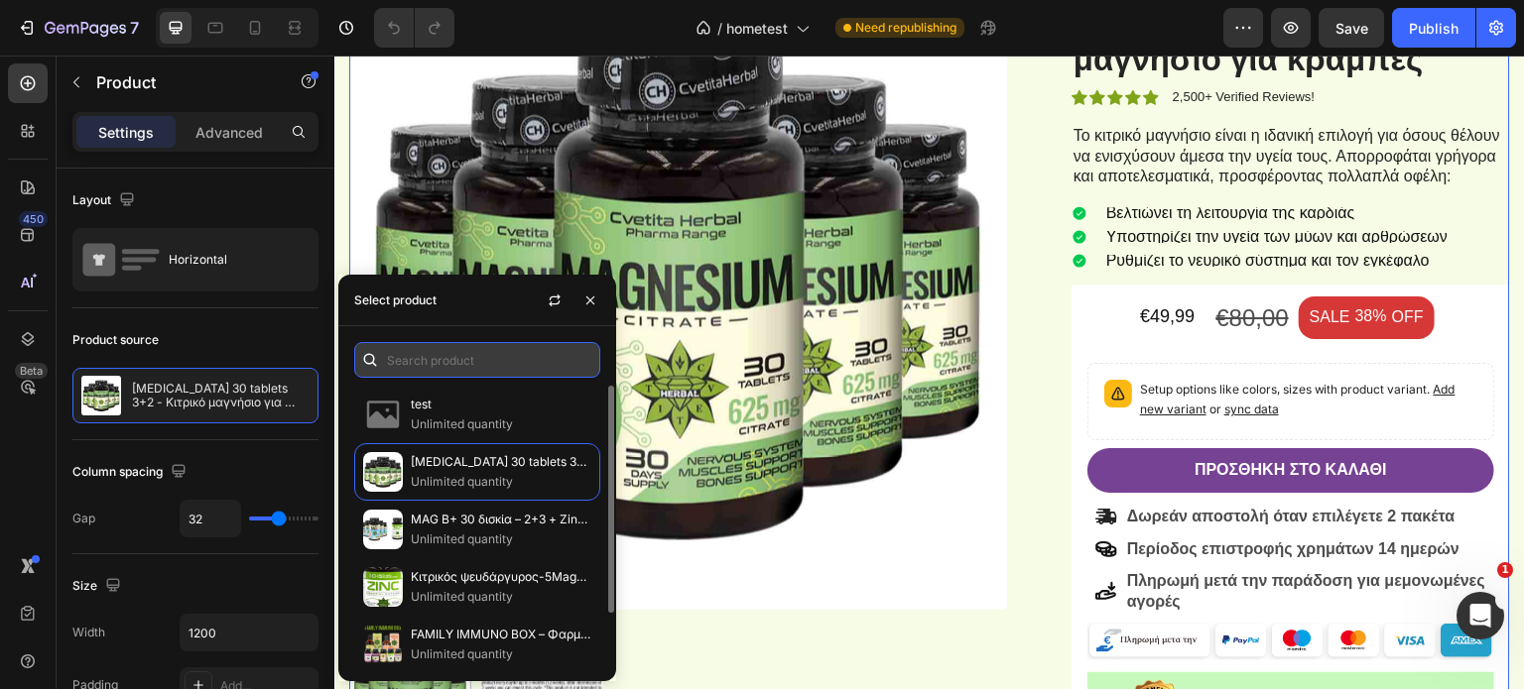
click at [447, 372] on input "text" at bounding box center [477, 360] width 246 height 36
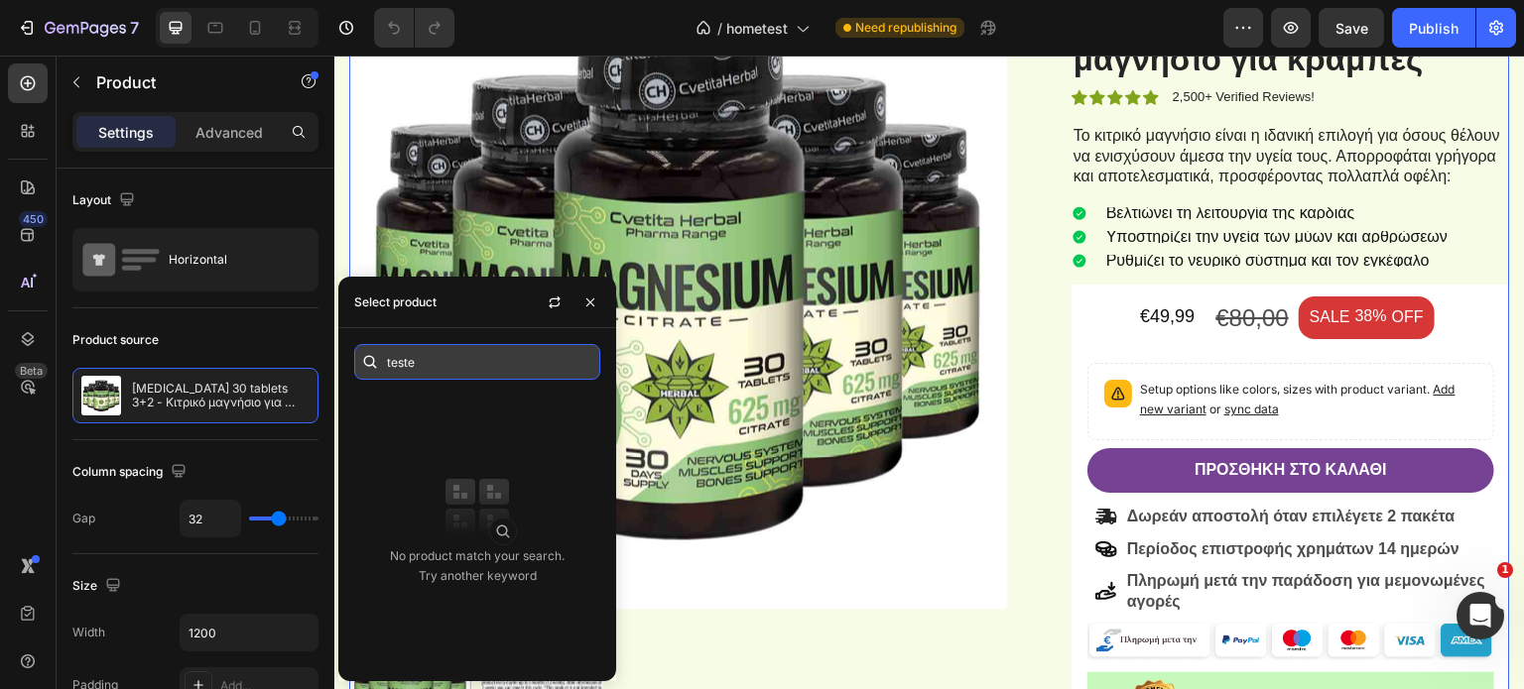
type input "teste"
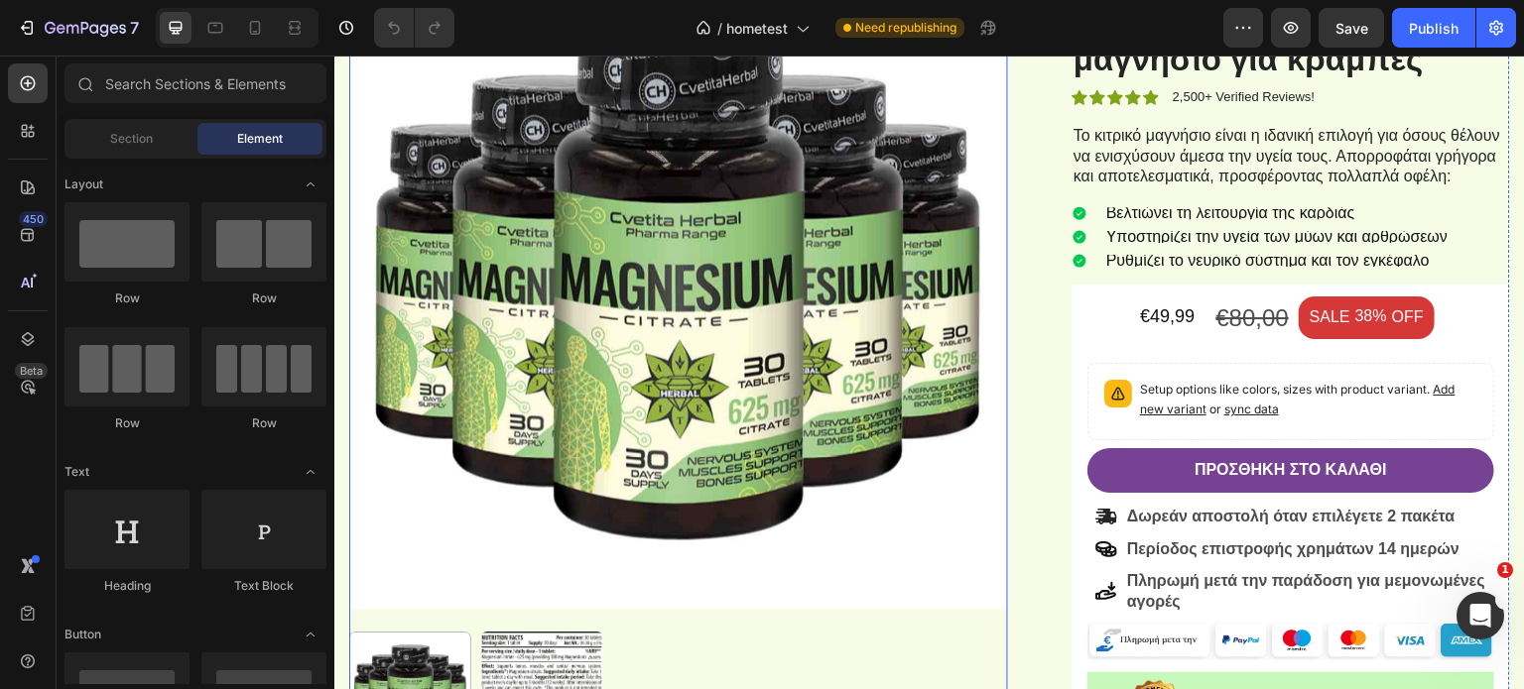
click at [719, 253] on img at bounding box center [678, 280] width 659 height 659
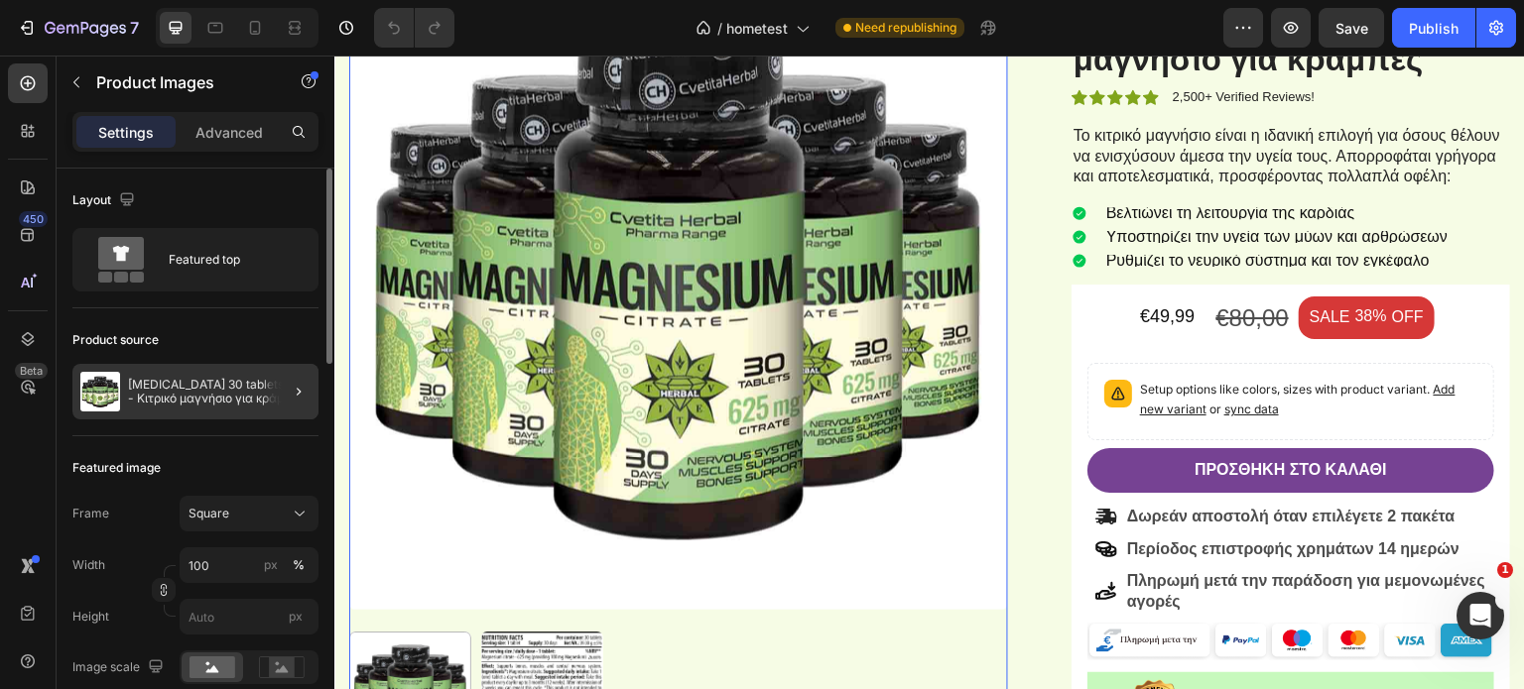
click at [278, 388] on div at bounding box center [291, 392] width 56 height 56
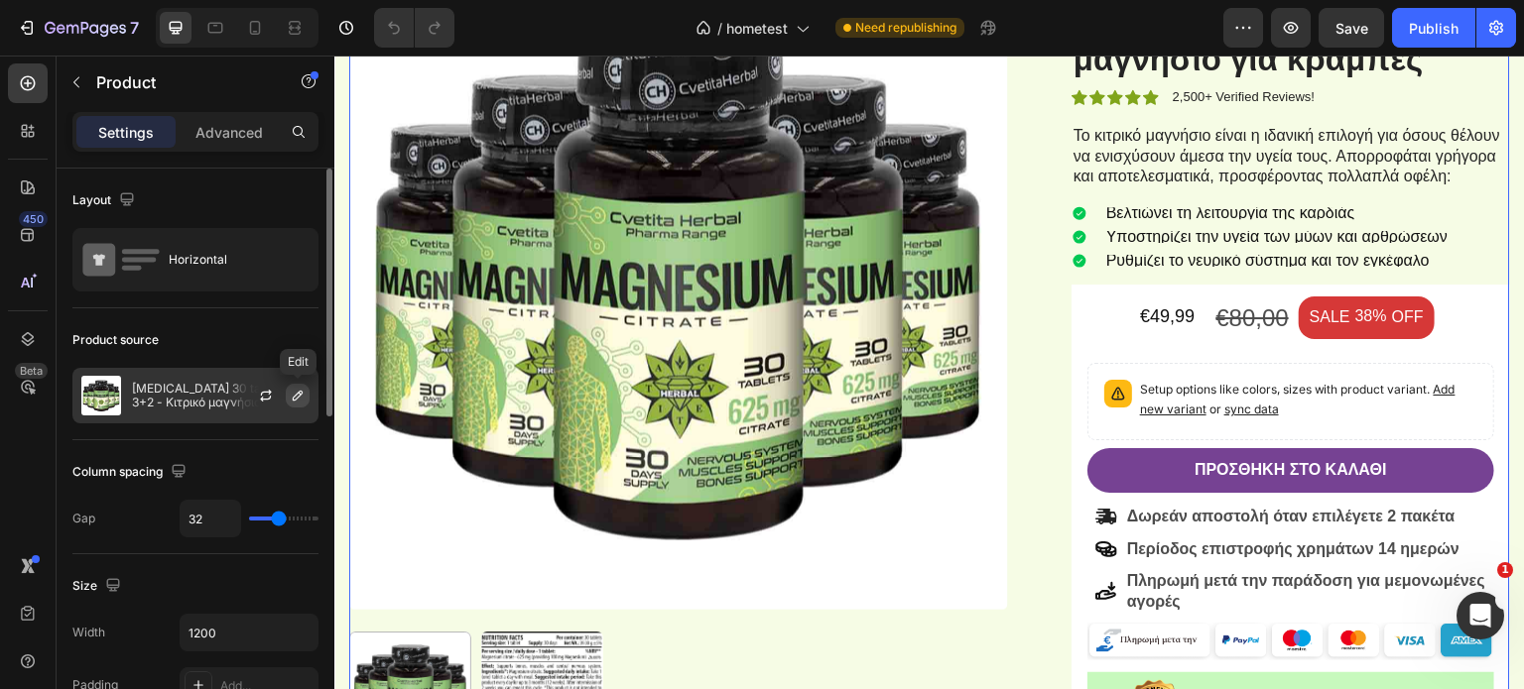
click at [286, 393] on button "button" at bounding box center [298, 396] width 24 height 24
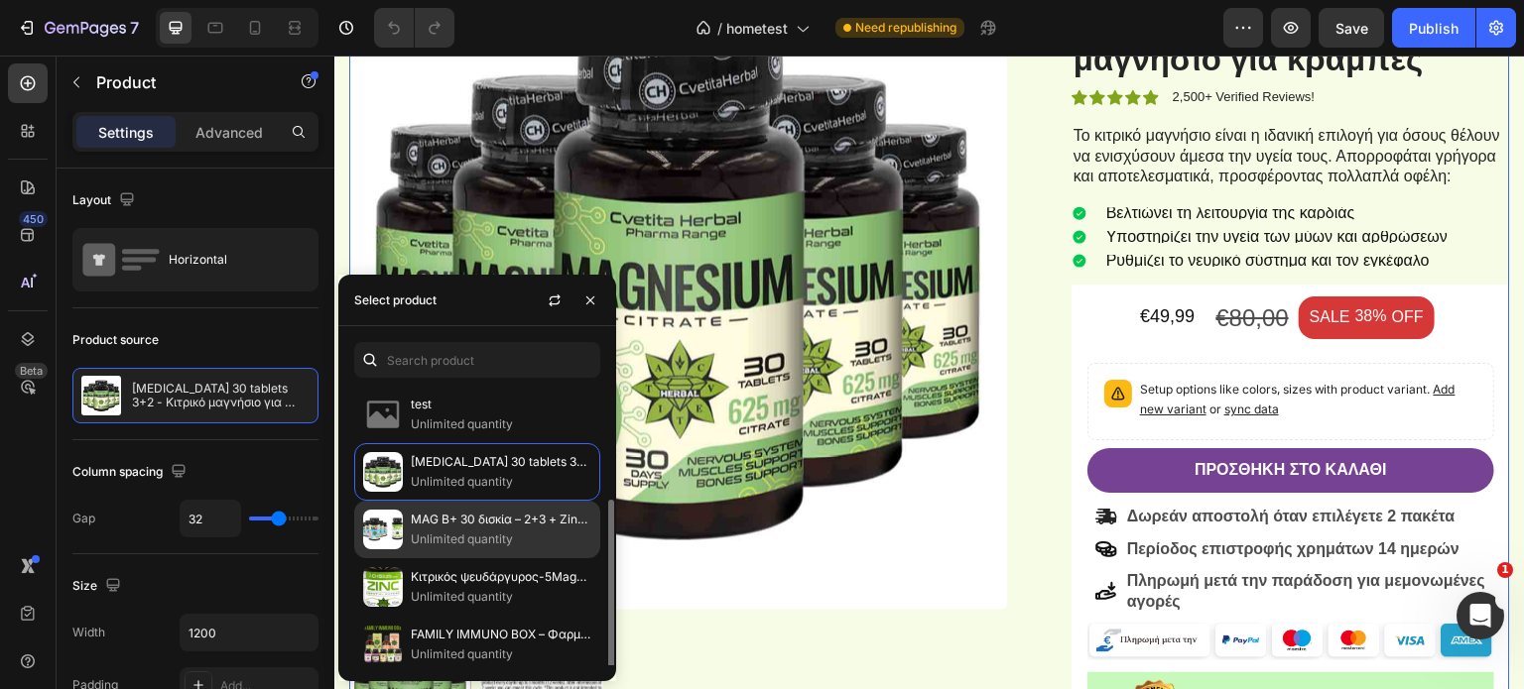
scroll to position [62, 0]
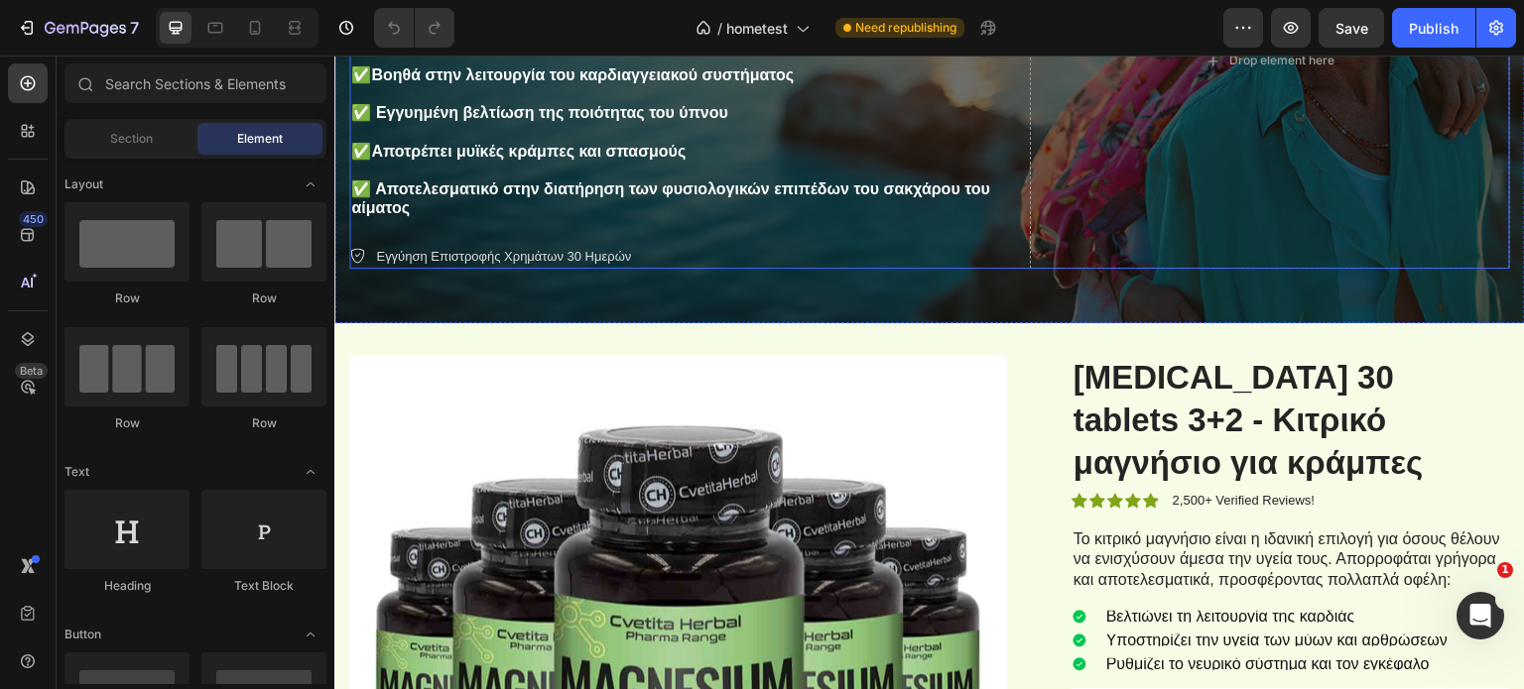
scroll to position [694, 0]
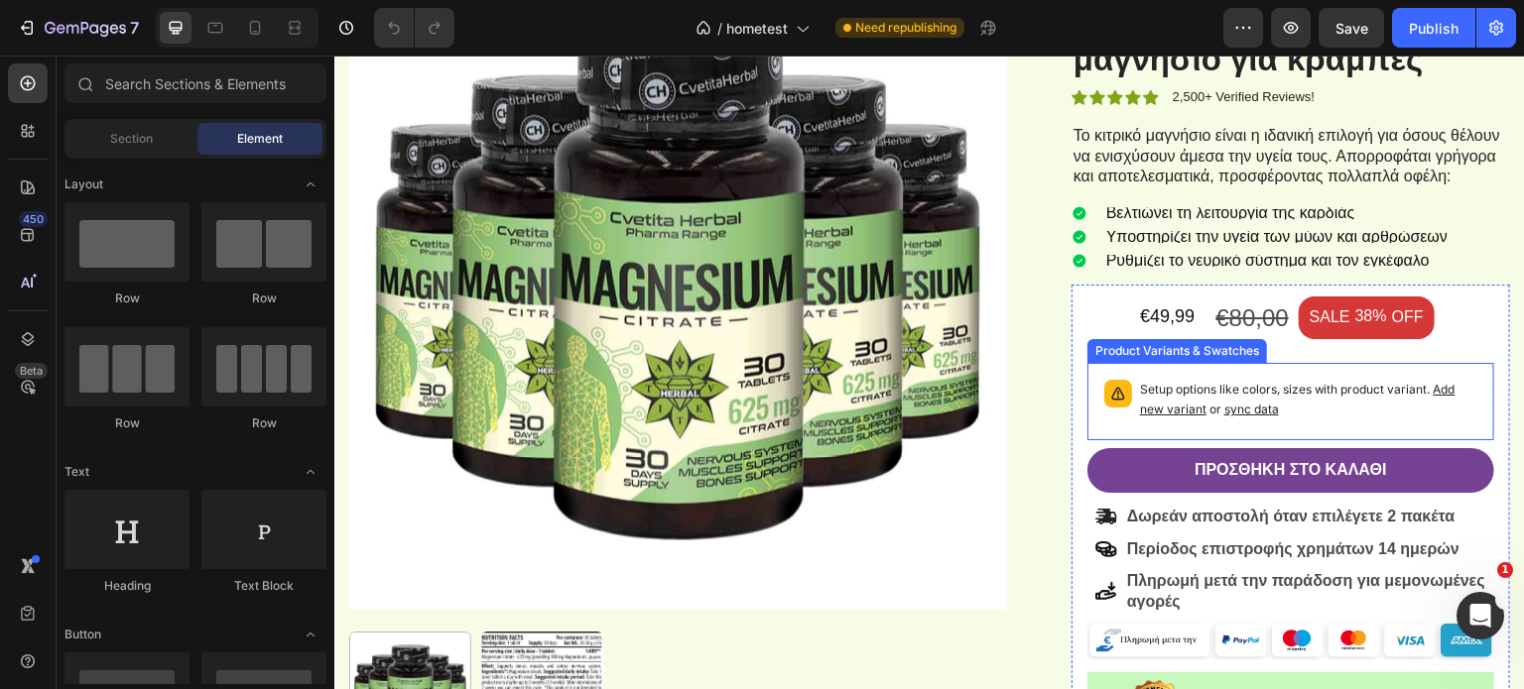
click at [1179, 377] on div "Setup options like colors, sizes with product variant. Add new variant or sync …" at bounding box center [1290, 402] width 389 height 60
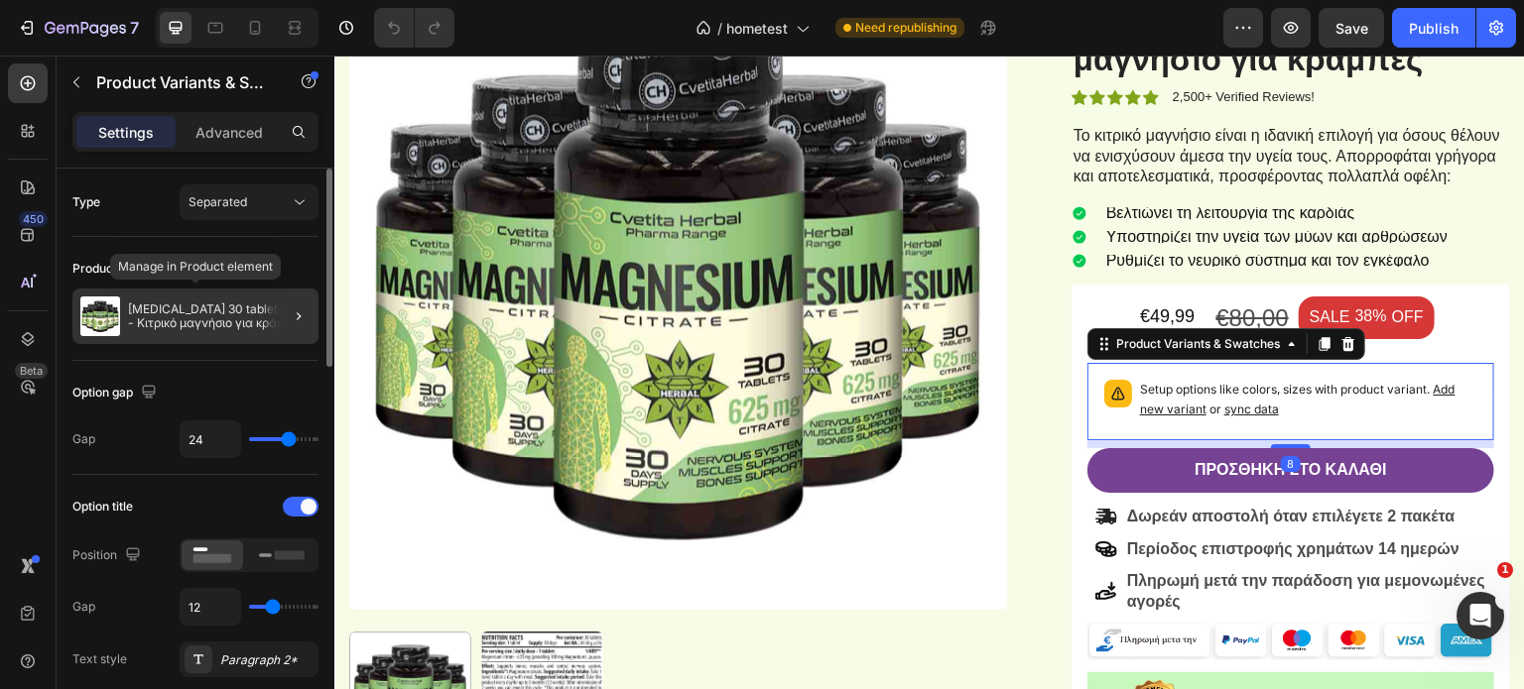
click at [188, 312] on p "[MEDICAL_DATA] 30 tablets 3+2 - Κιτρικό μαγνήσιο για κράμπες" at bounding box center [219, 317] width 183 height 28
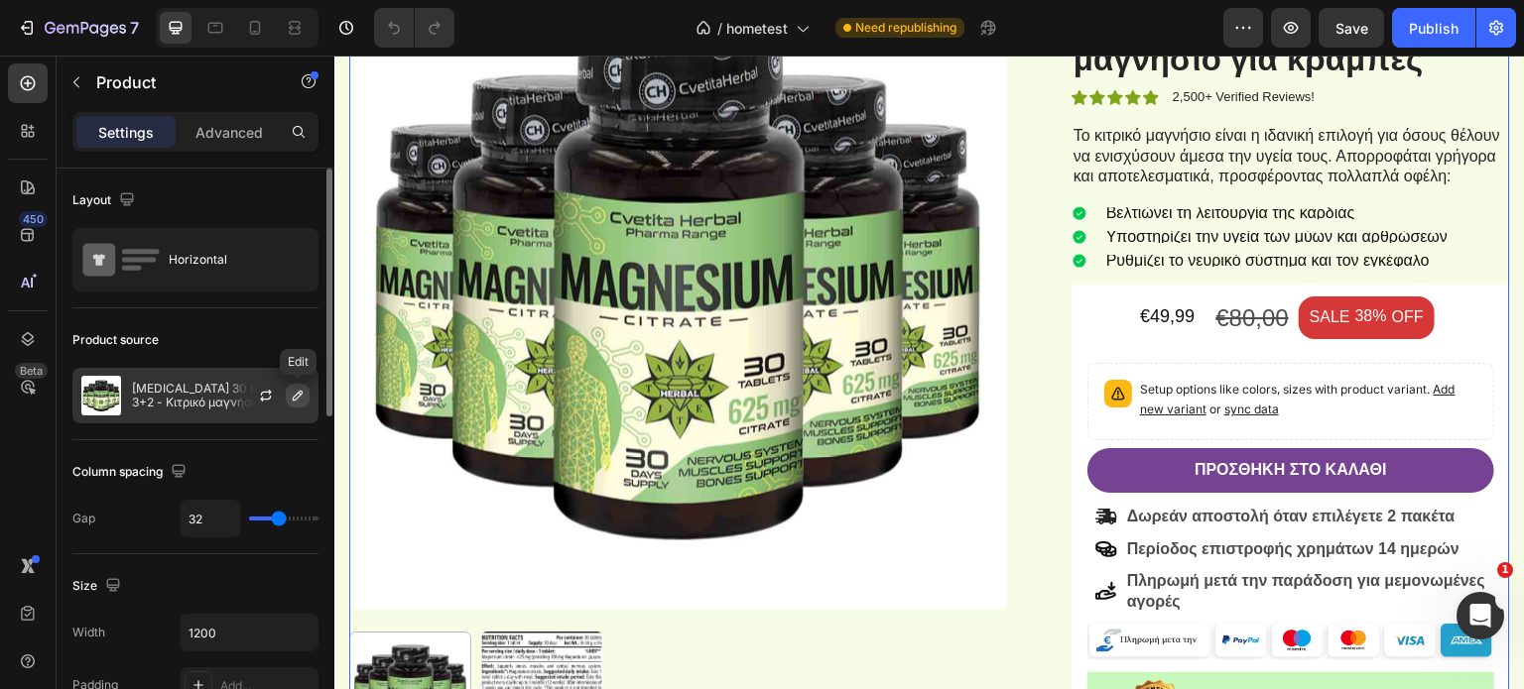
click at [294, 398] on icon "button" at bounding box center [298, 396] width 16 height 16
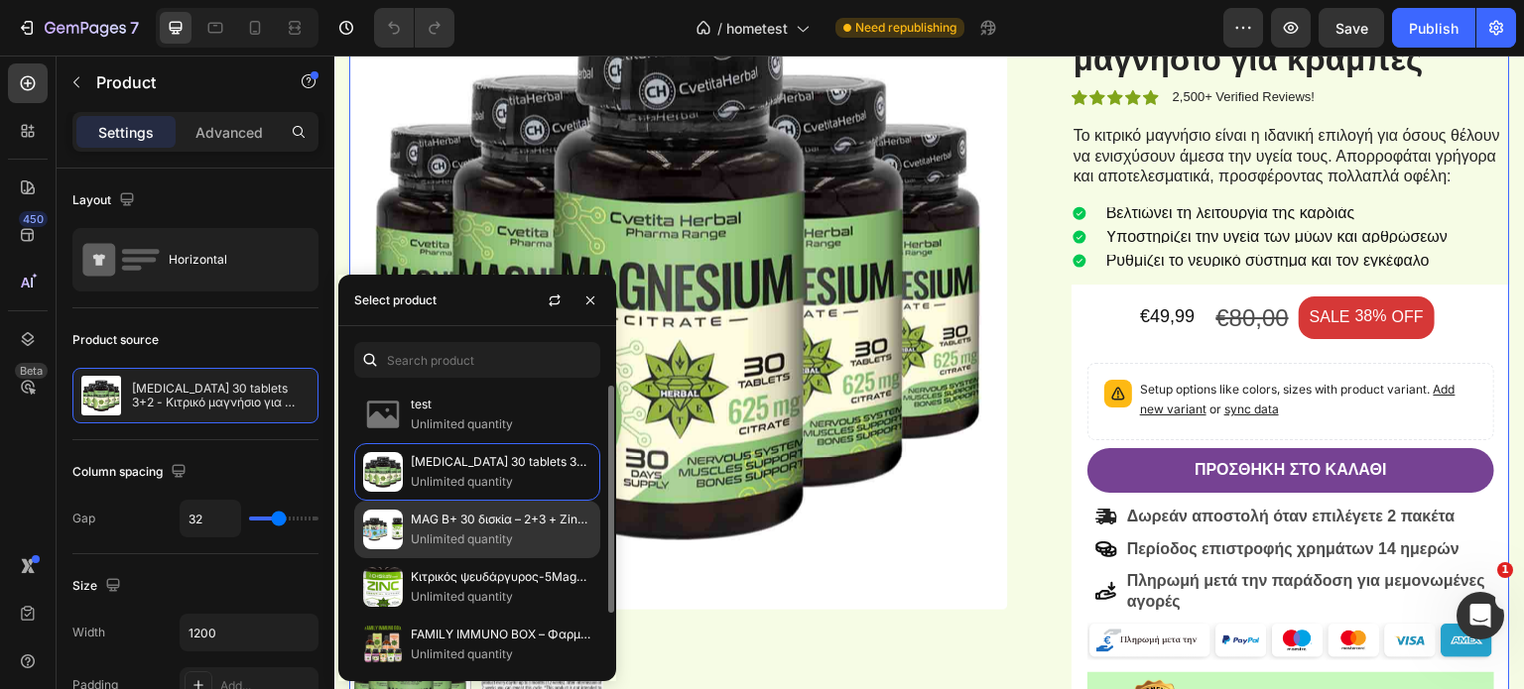
scroll to position [62, 0]
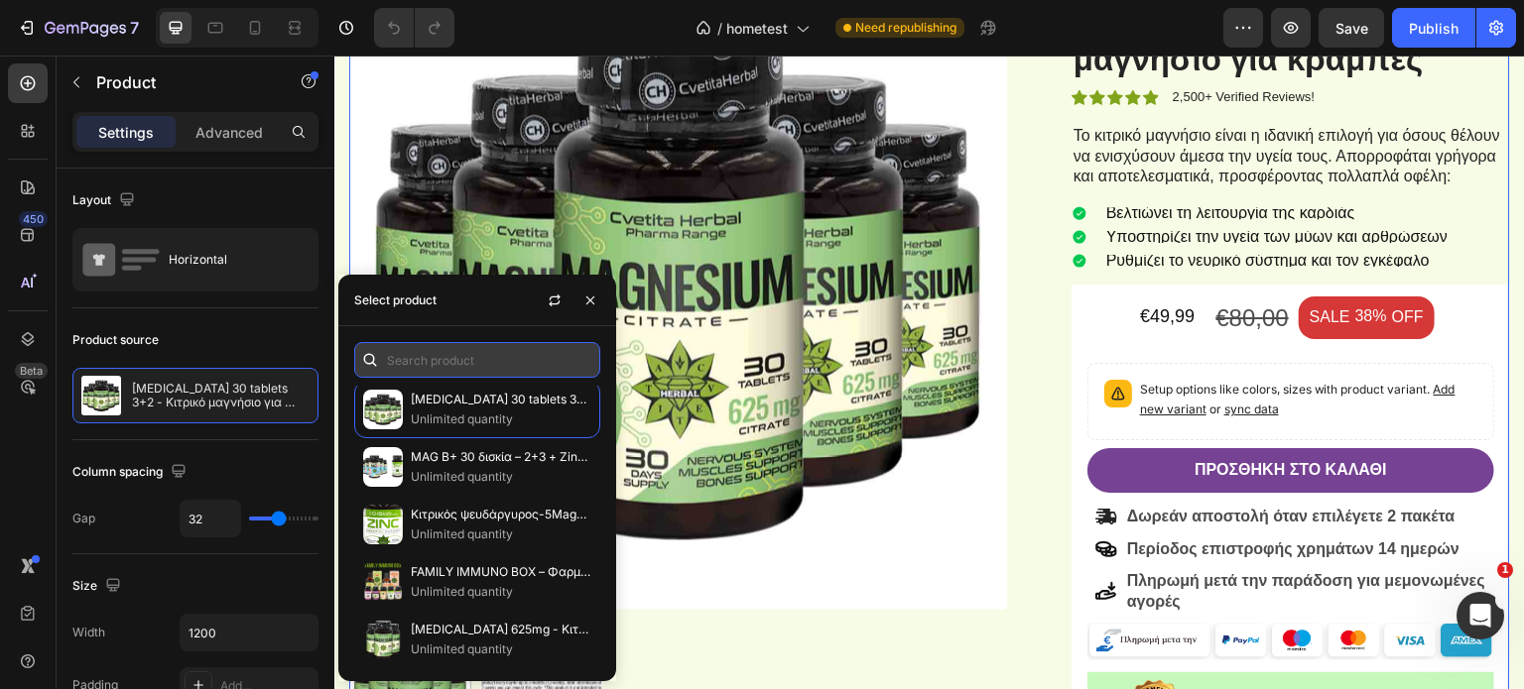
click at [444, 360] on input "text" at bounding box center [477, 360] width 246 height 36
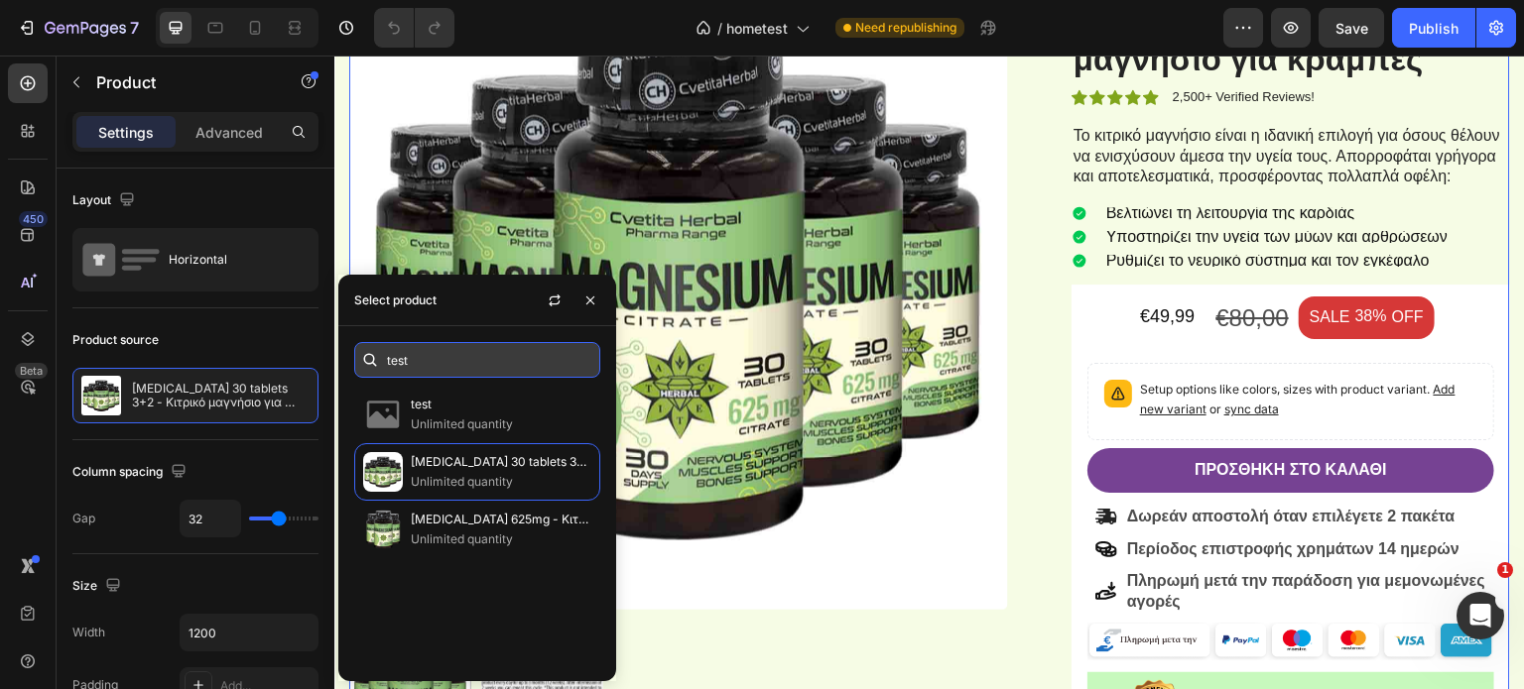
scroll to position [0, 0]
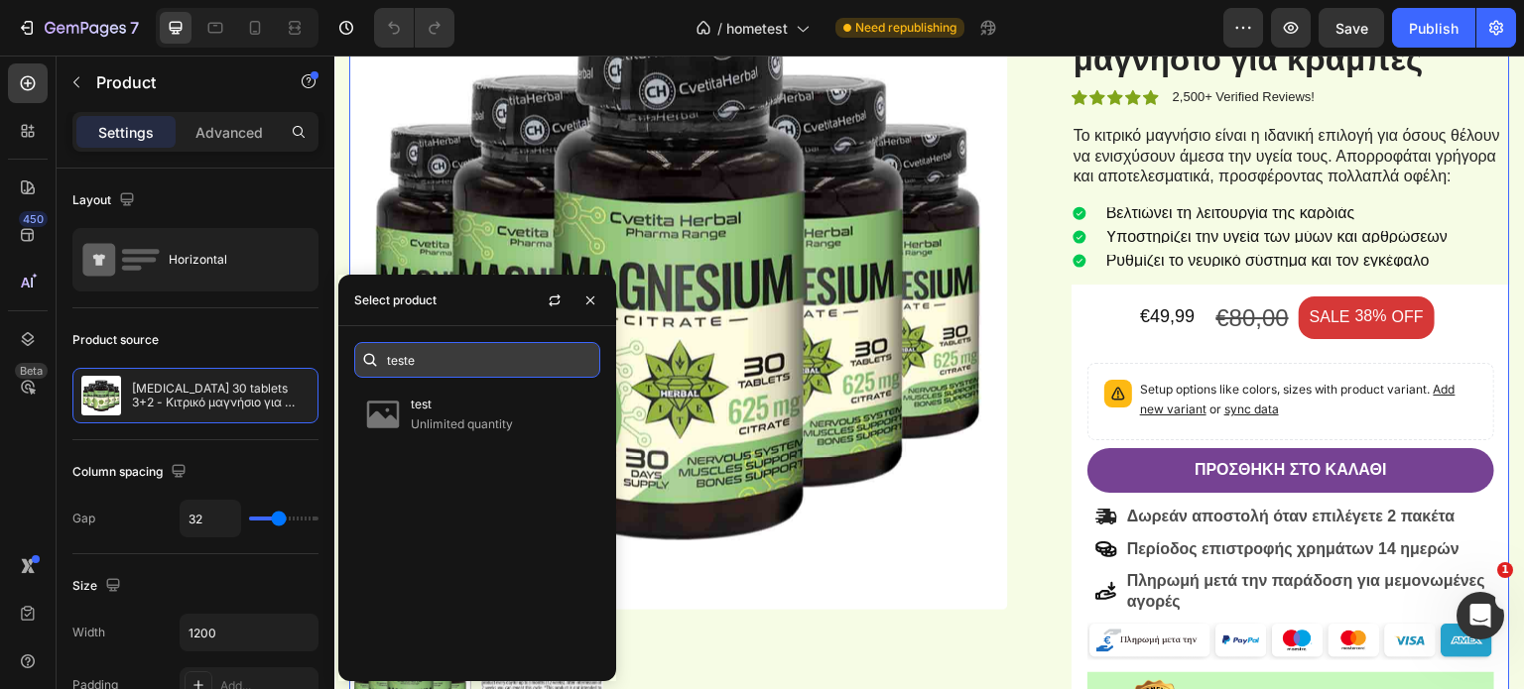
type input "teste"
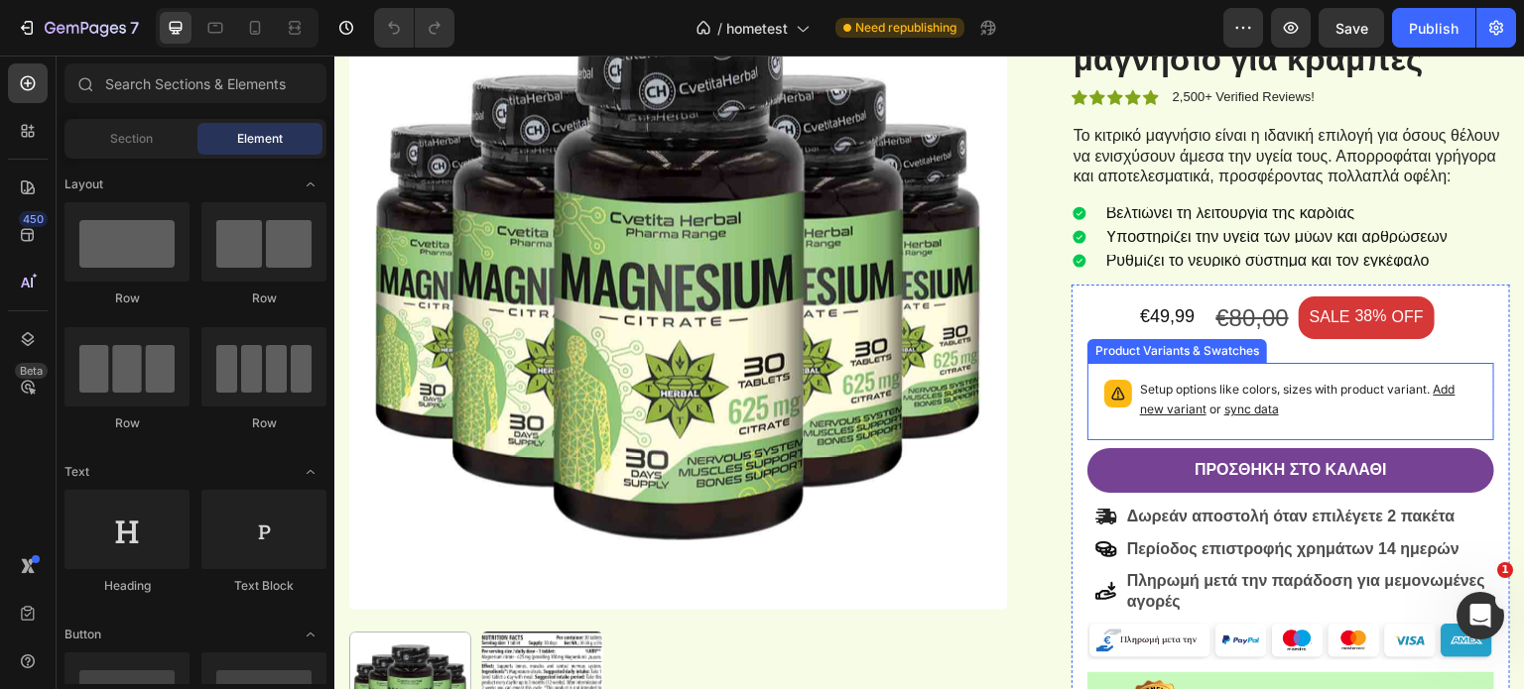
click at [1174, 407] on span "Add new variant" at bounding box center [1297, 399] width 315 height 35
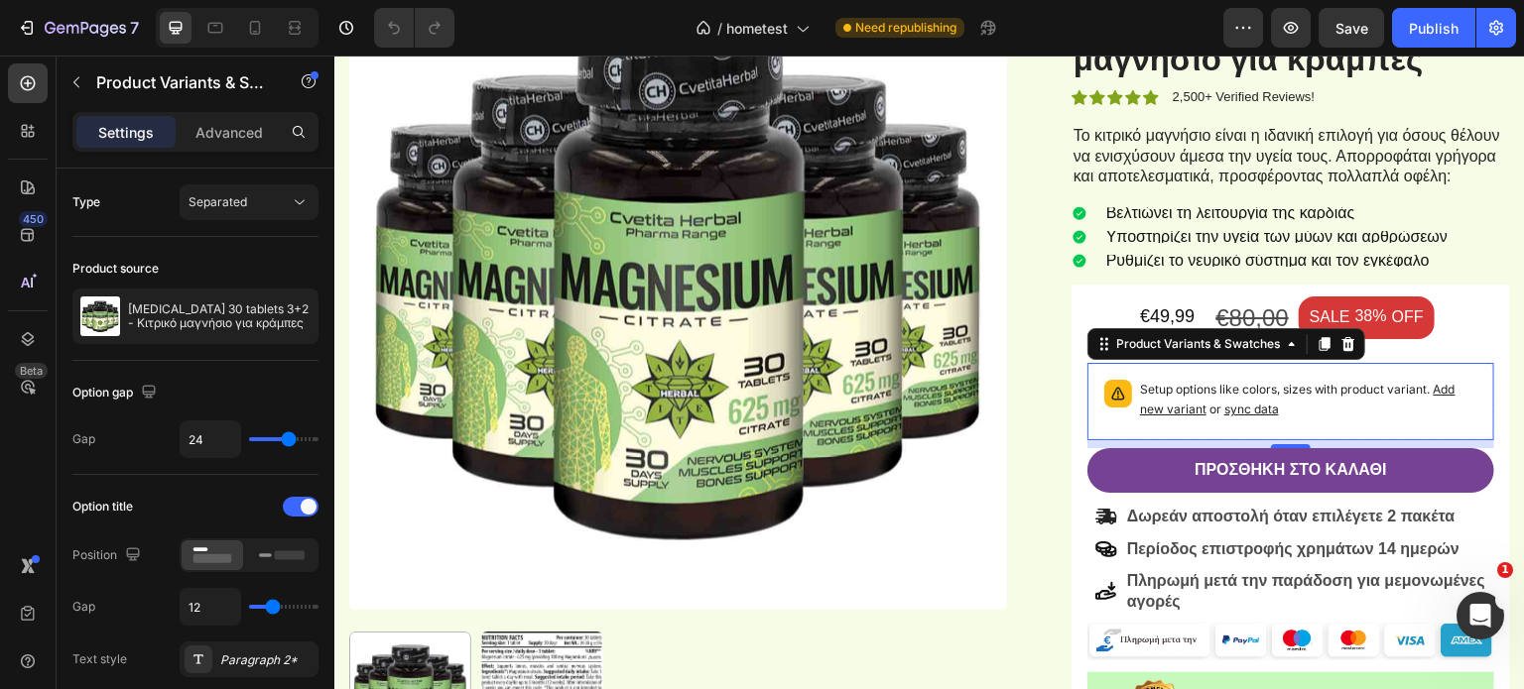
click at [1241, 409] on span "sync data" at bounding box center [1251, 409] width 55 height 15
click at [1246, 409] on span "sync data" at bounding box center [1251, 409] width 55 height 15
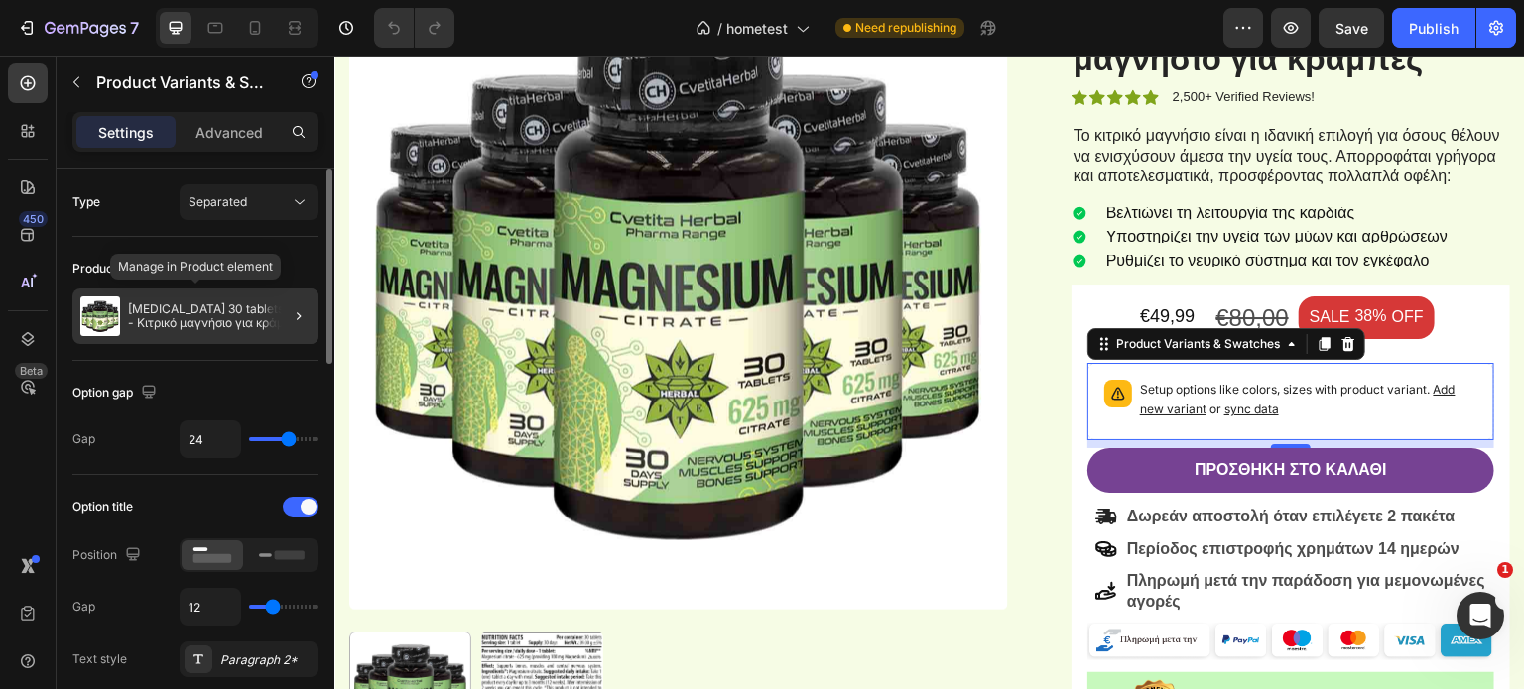
click at [230, 343] on div "[MEDICAL_DATA] 30 tablets 3+2 - Κιτρικό μαγνήσιο για κράμπες" at bounding box center [195, 317] width 246 height 56
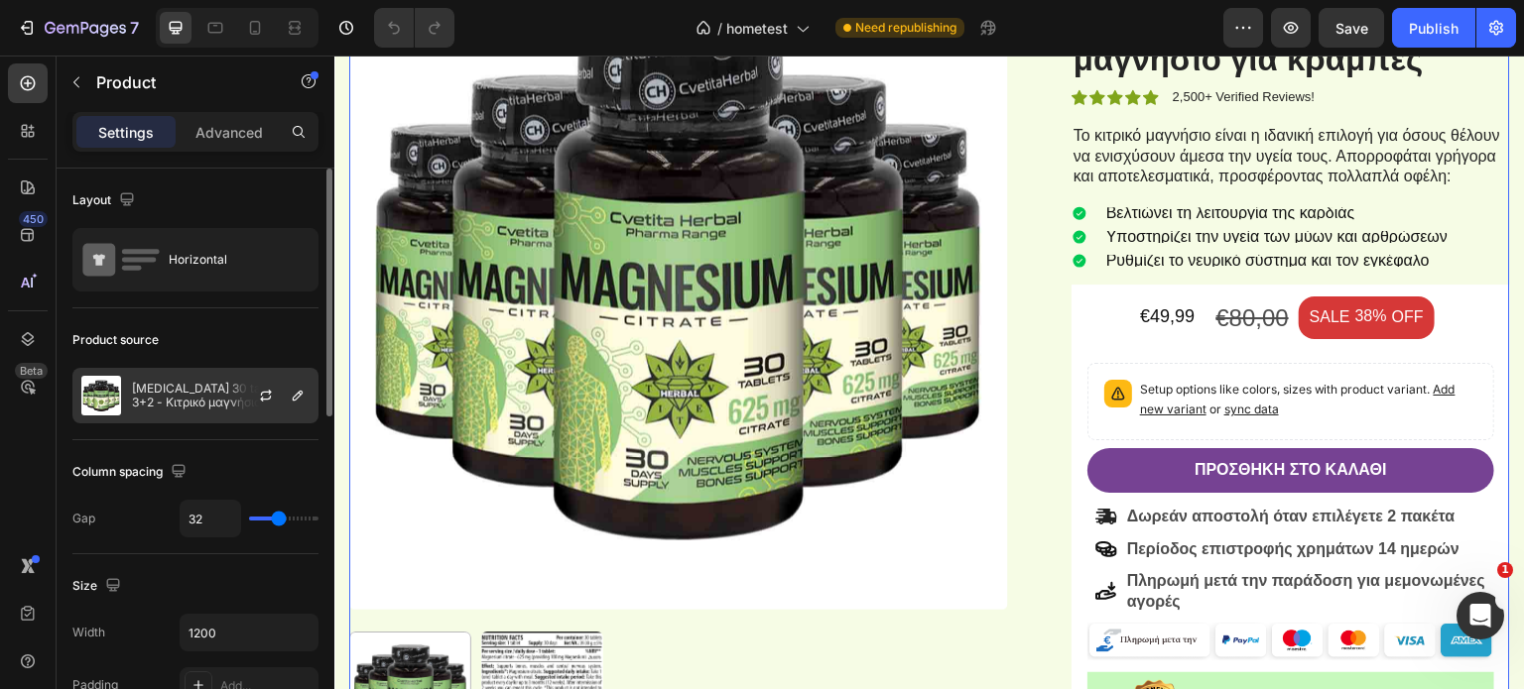
click at [279, 400] on div at bounding box center [273, 396] width 87 height 54
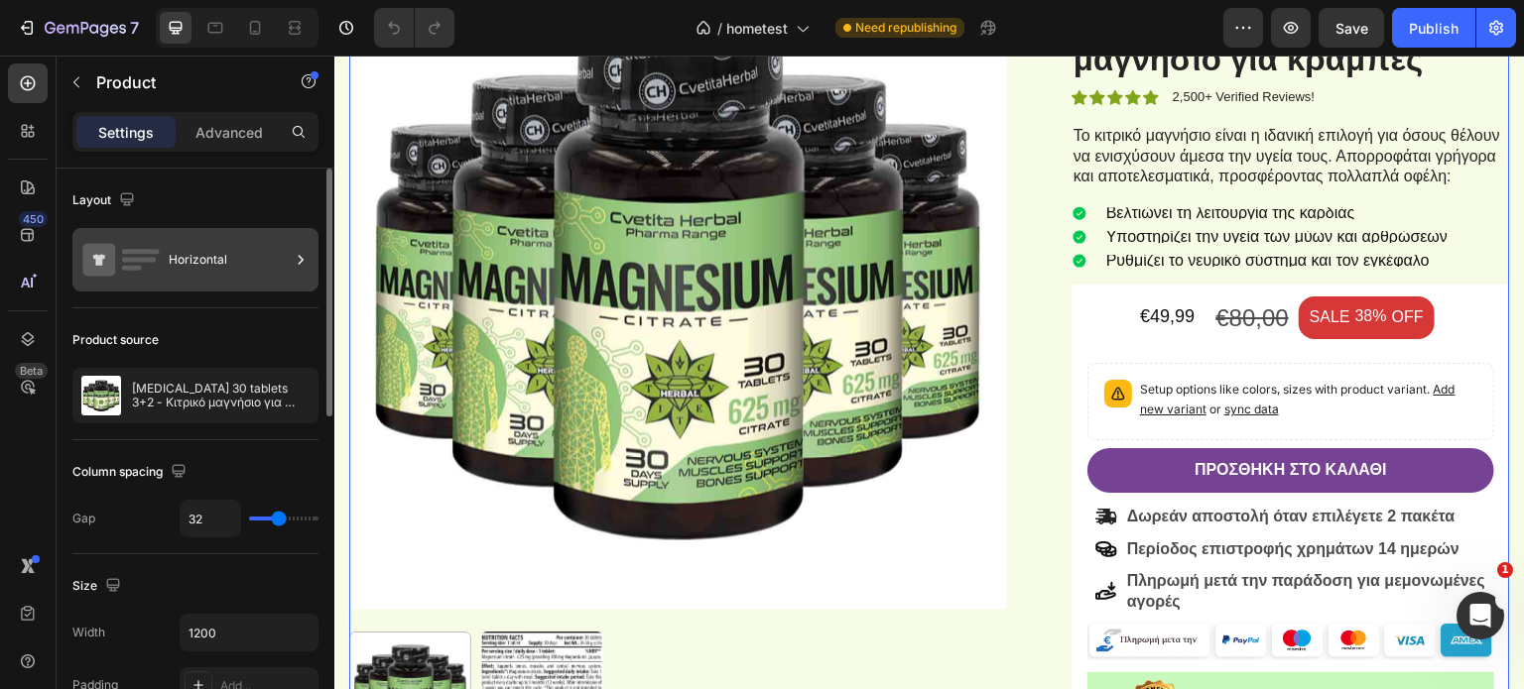
click at [220, 234] on div "Horizontal" at bounding box center [195, 259] width 246 height 63
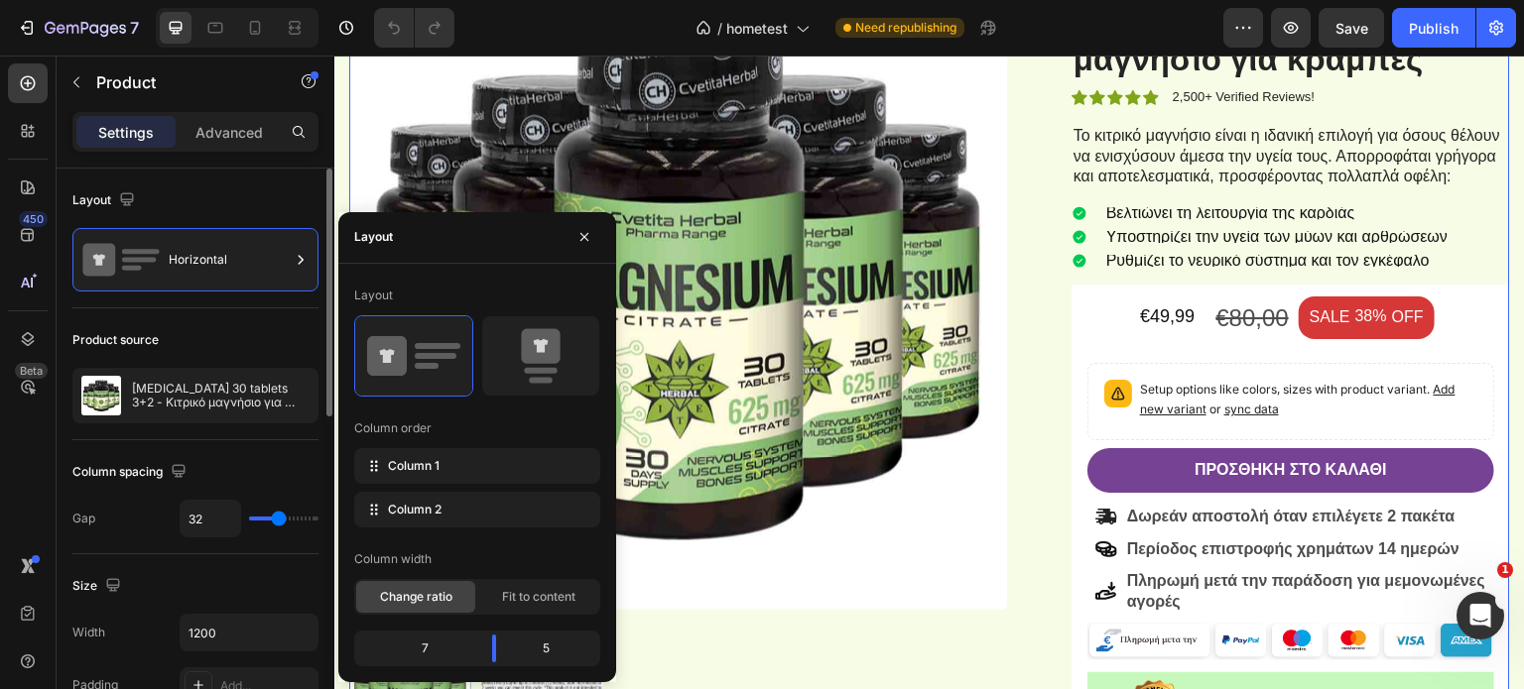
click at [241, 191] on div "Layout" at bounding box center [195, 201] width 246 height 32
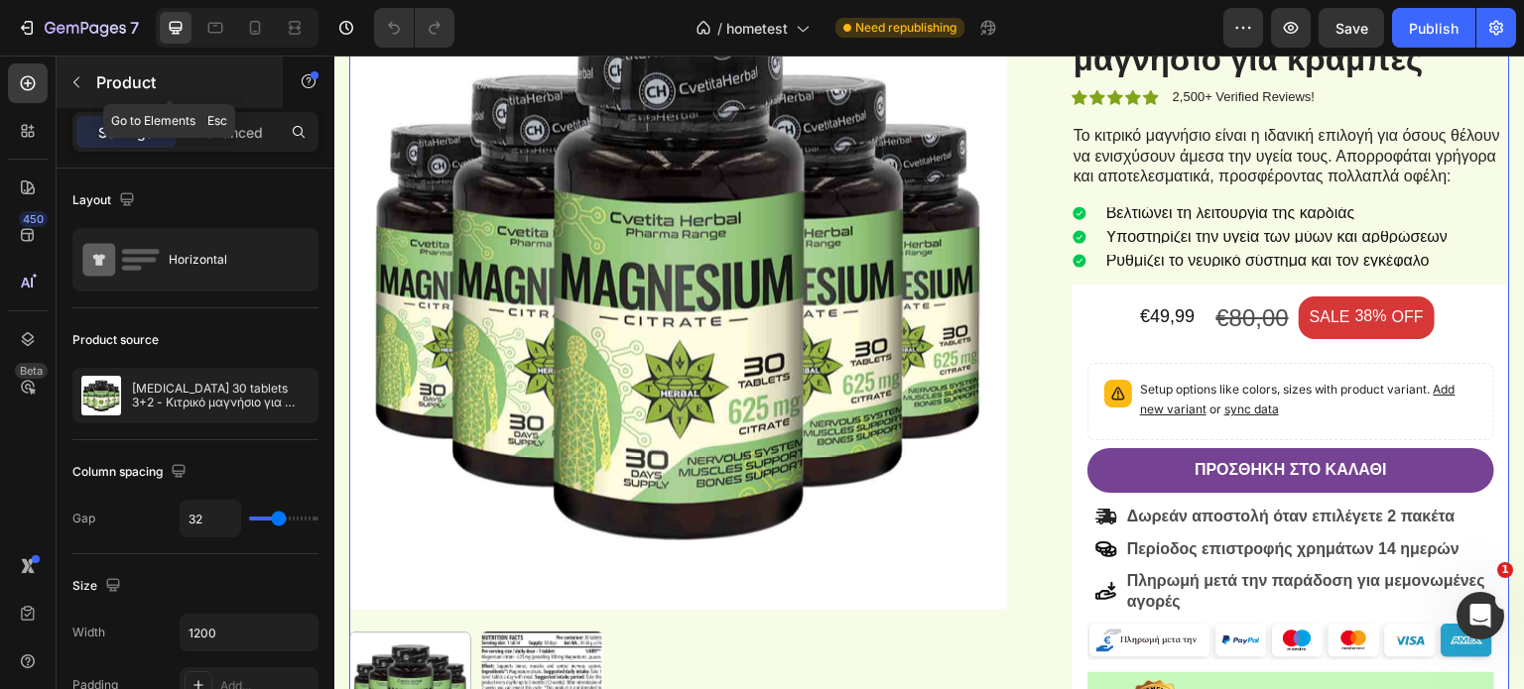
click at [68, 88] on icon "button" at bounding box center [76, 82] width 16 height 16
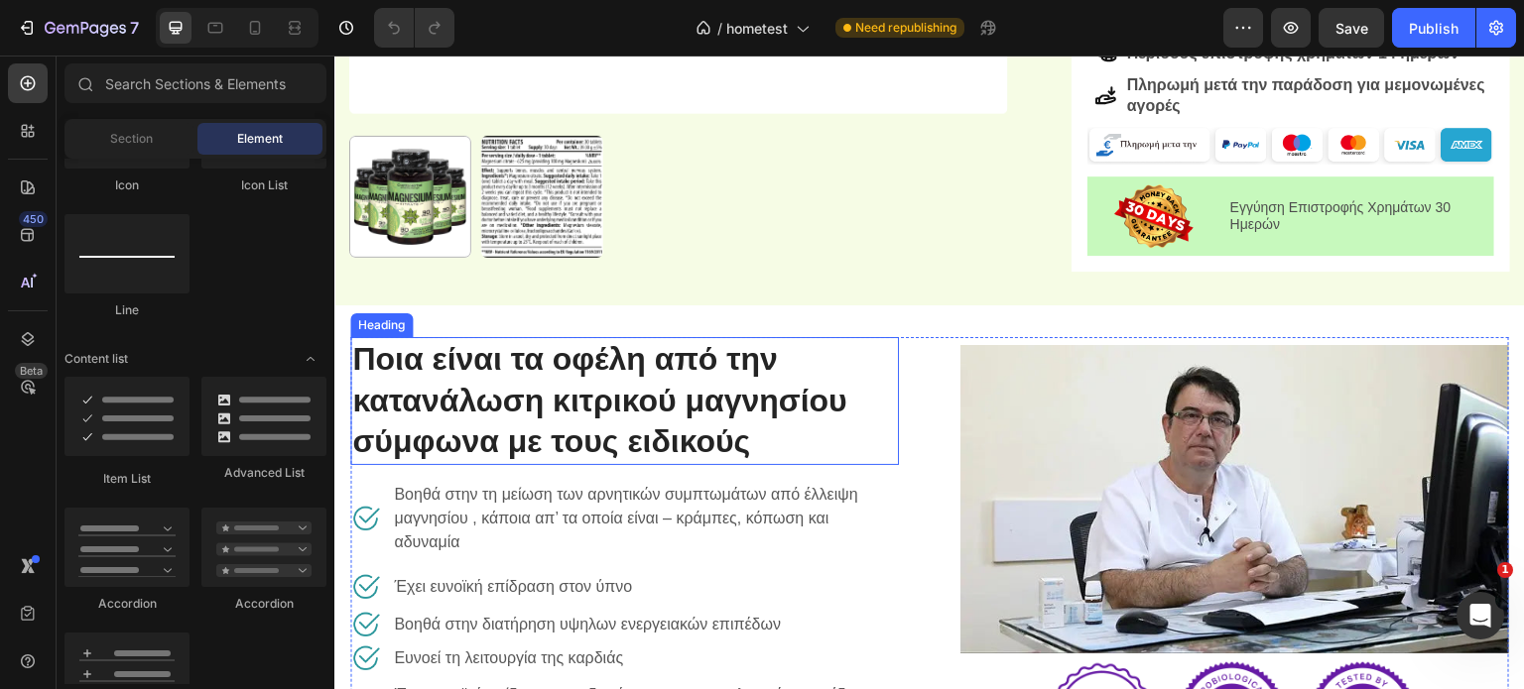
scroll to position [694, 0]
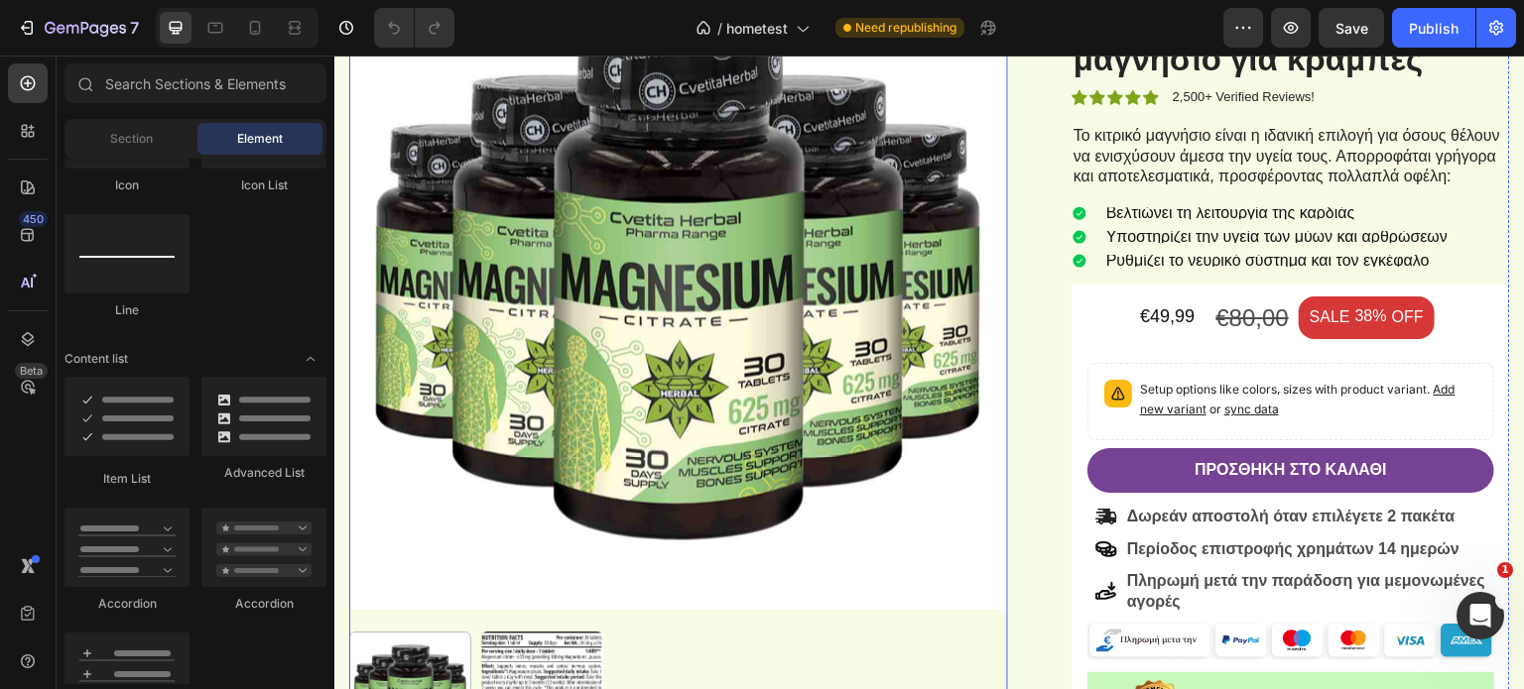
click at [808, 403] on img at bounding box center [678, 280] width 659 height 659
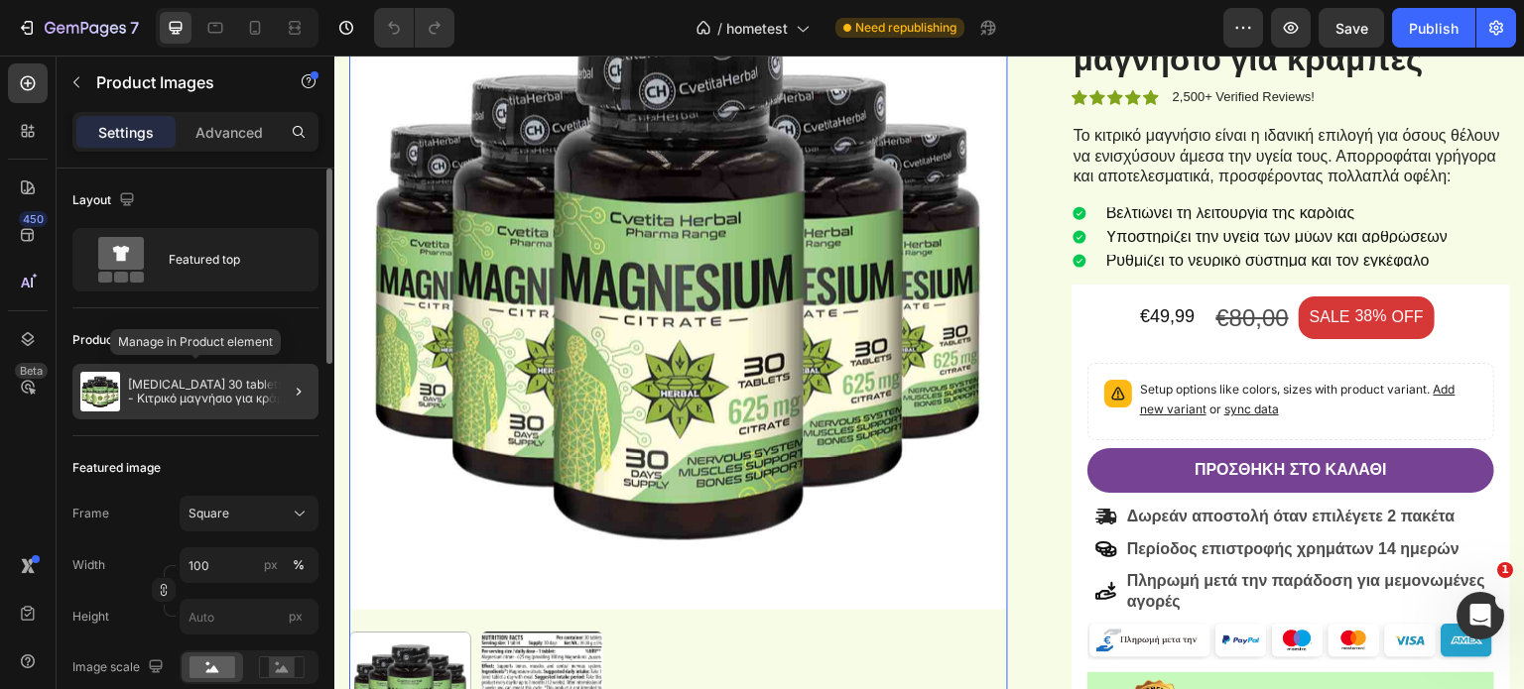
click at [178, 390] on p "[MEDICAL_DATA] 30 tablets 3+2 - Κιτρικό μαγνήσιο για κράμπες" at bounding box center [219, 392] width 183 height 28
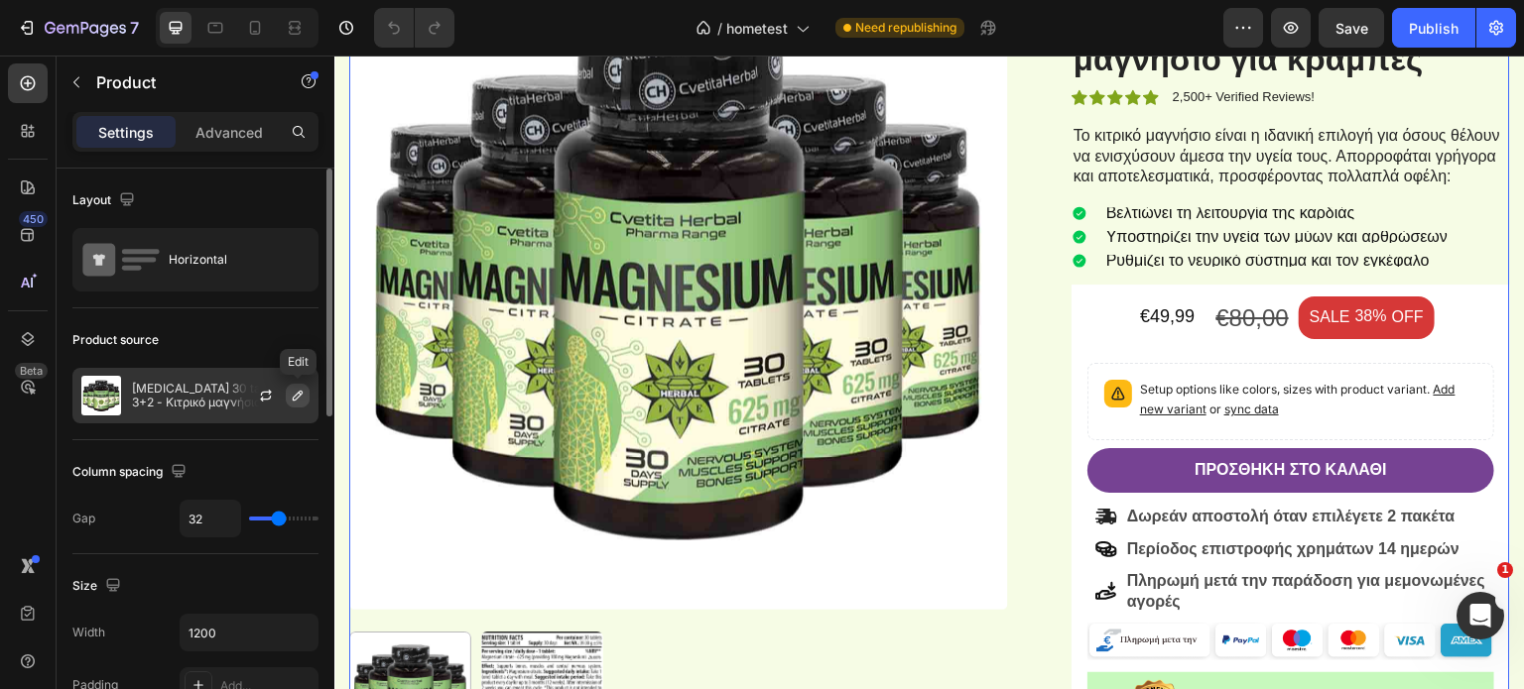
click at [292, 399] on icon "button" at bounding box center [298, 396] width 16 height 16
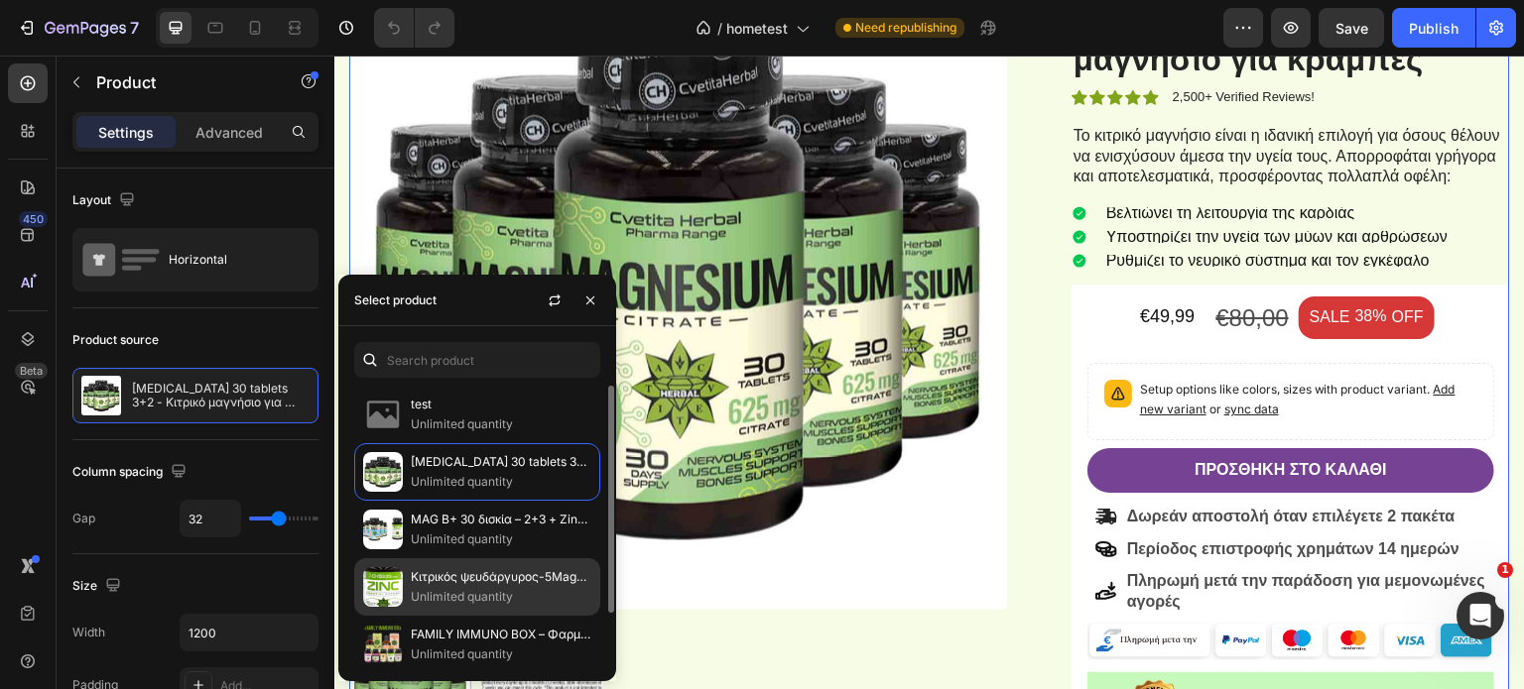
scroll to position [62, 0]
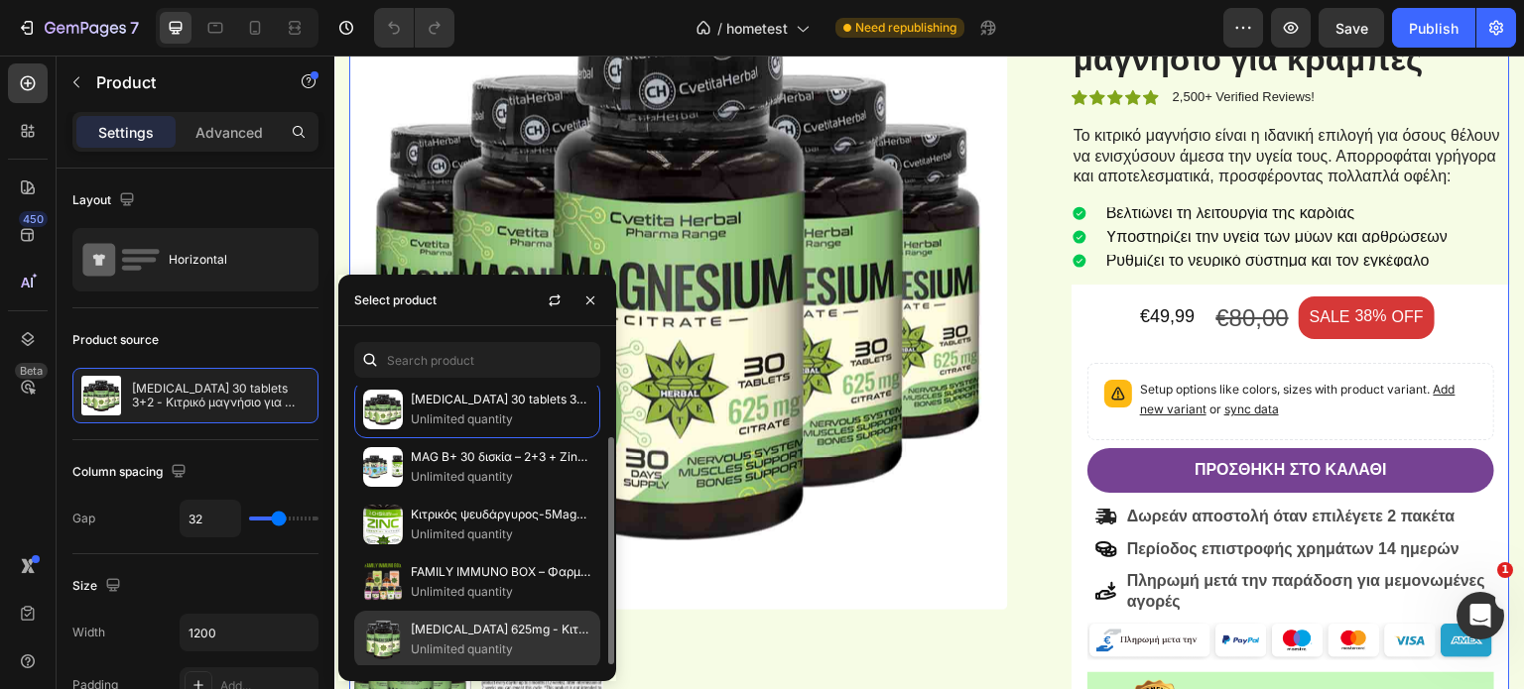
click at [472, 622] on p "[MEDICAL_DATA] 625mg - Κιτρικό μαγνήσιο για κράμπες" at bounding box center [501, 630] width 181 height 20
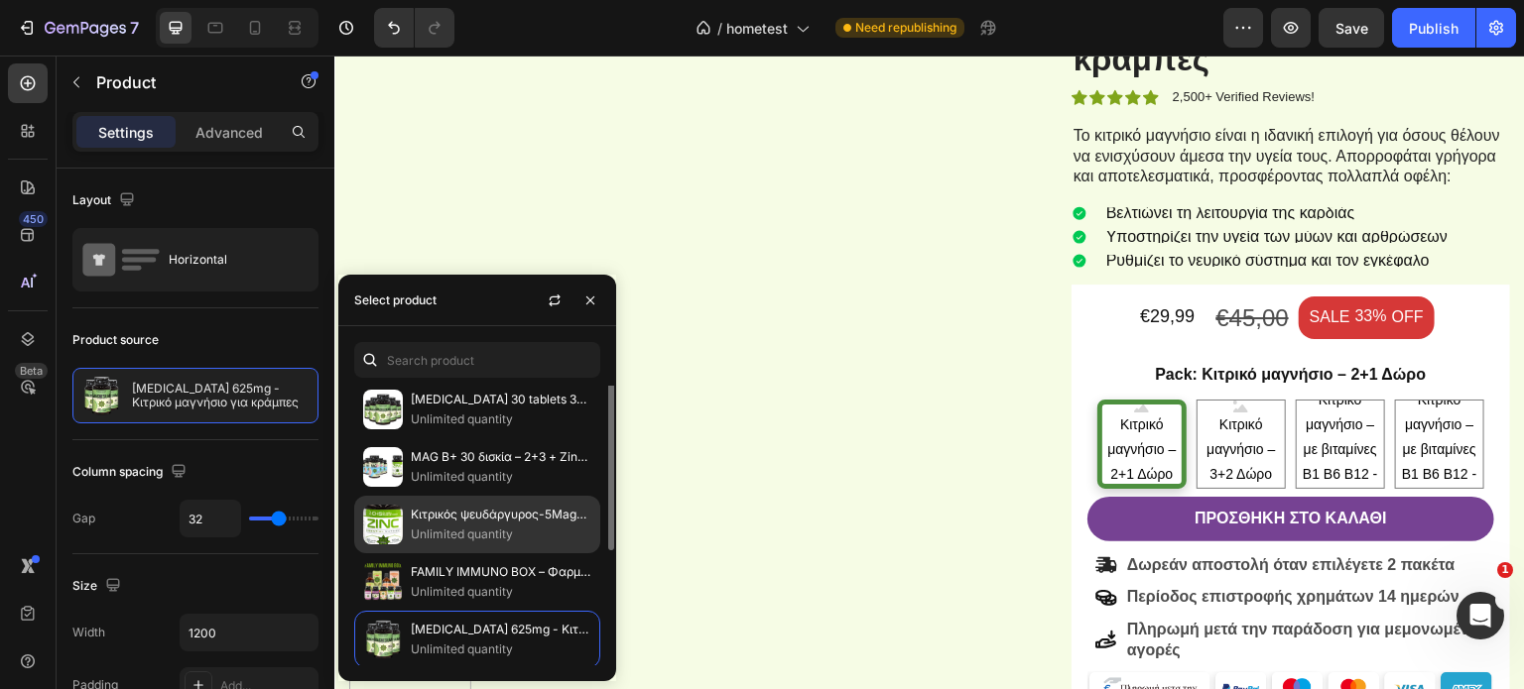
scroll to position [0, 0]
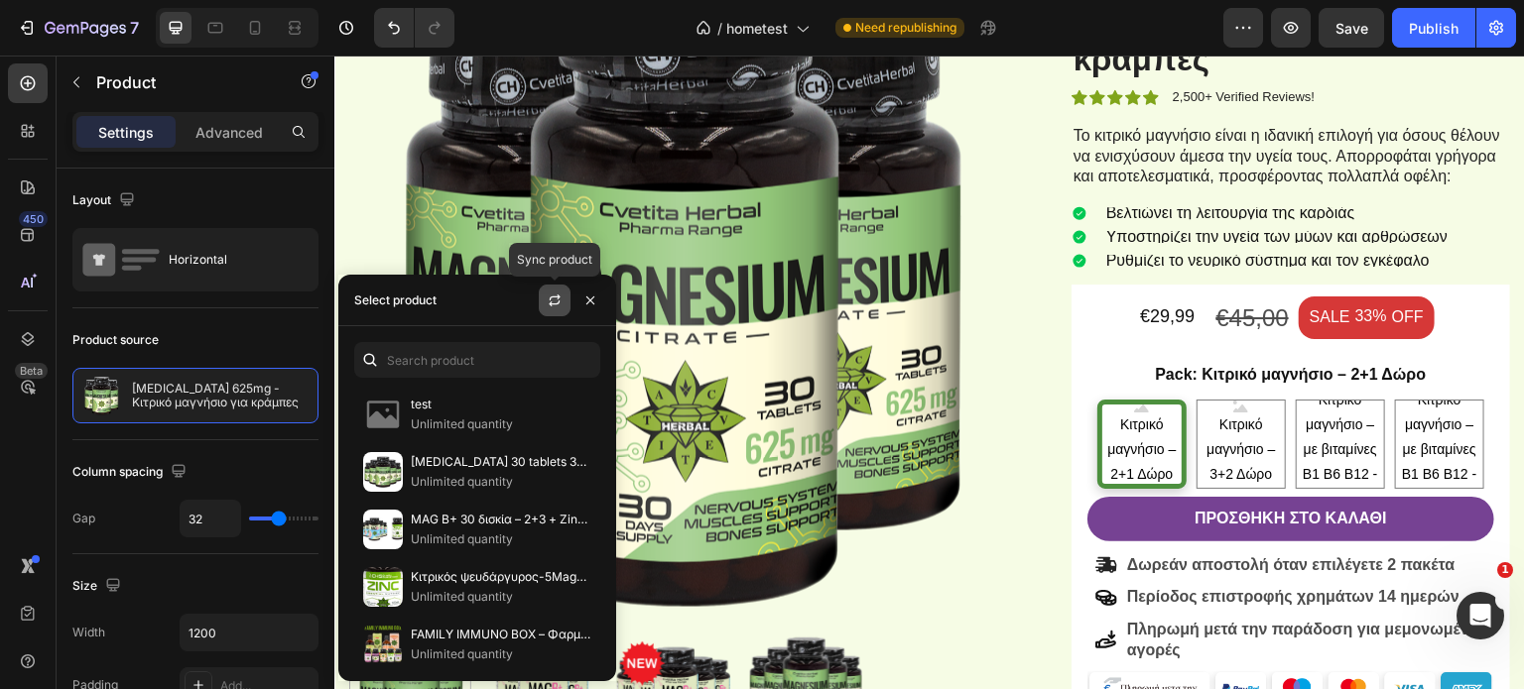
click at [547, 297] on icon "button" at bounding box center [555, 301] width 16 height 16
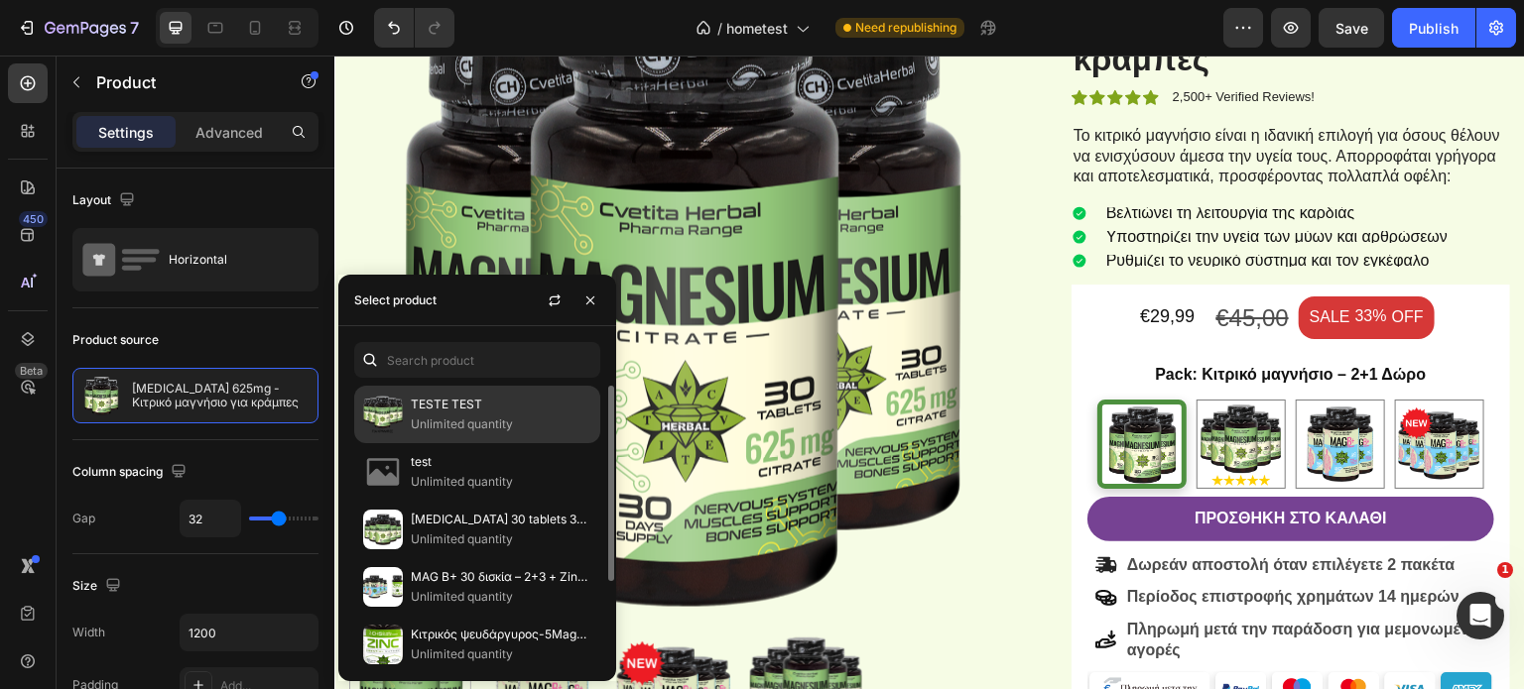
click at [446, 413] on p "TESTE TEST" at bounding box center [501, 405] width 181 height 20
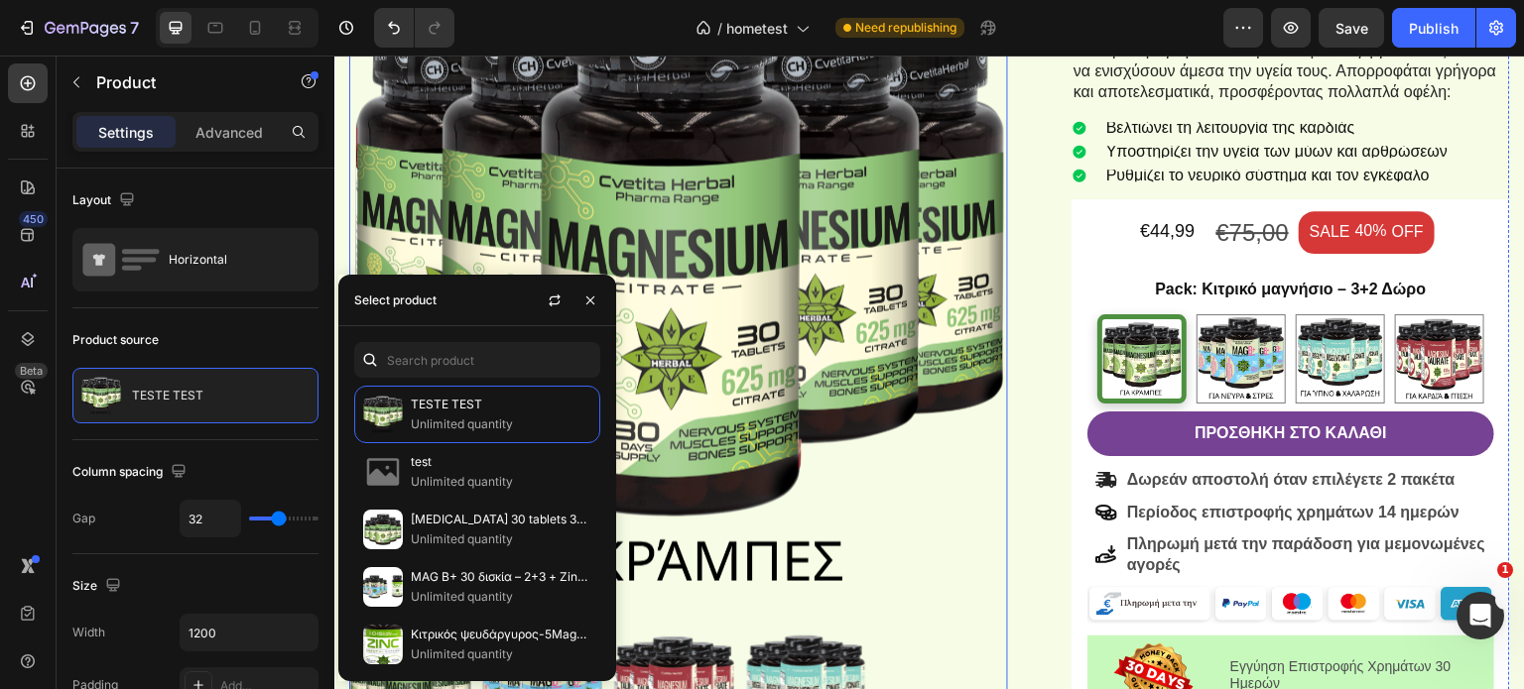
click at [853, 297] on img at bounding box center [678, 280] width 659 height 659
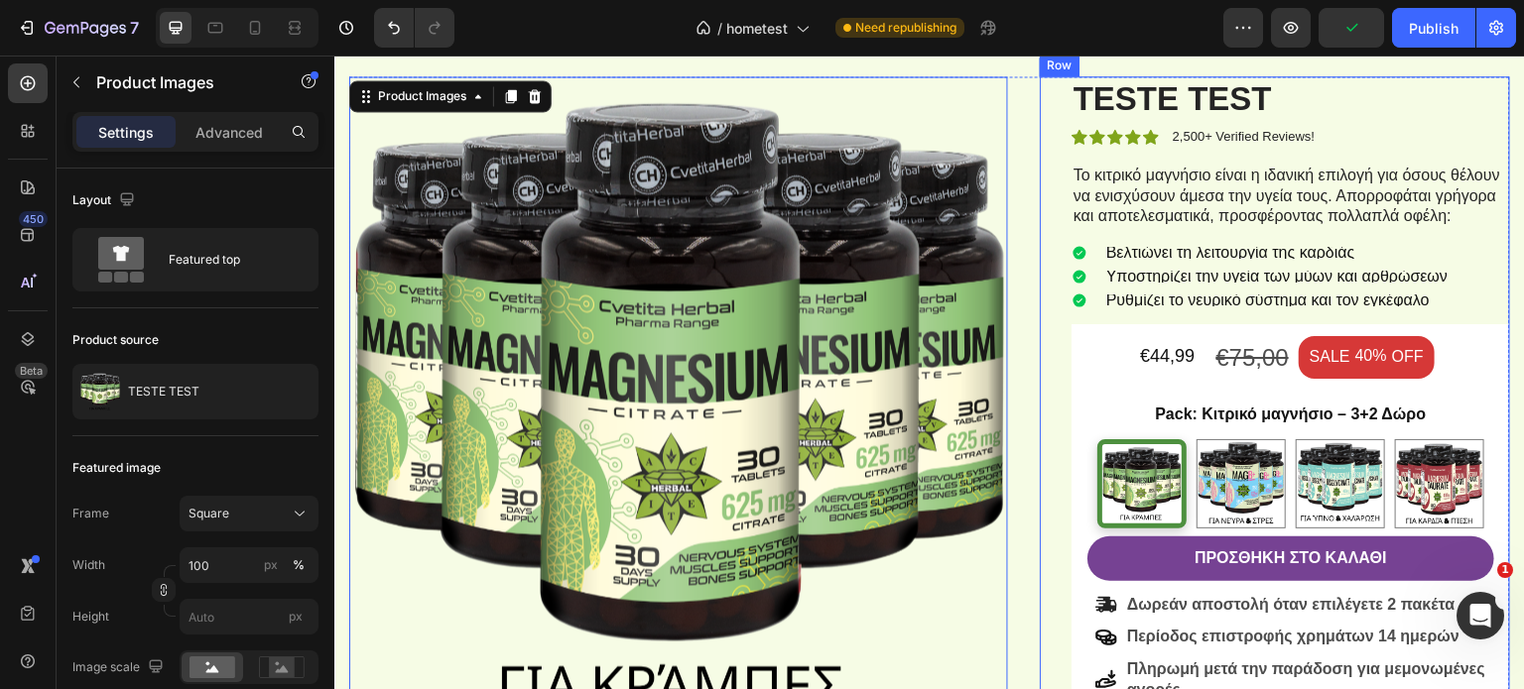
scroll to position [520, 0]
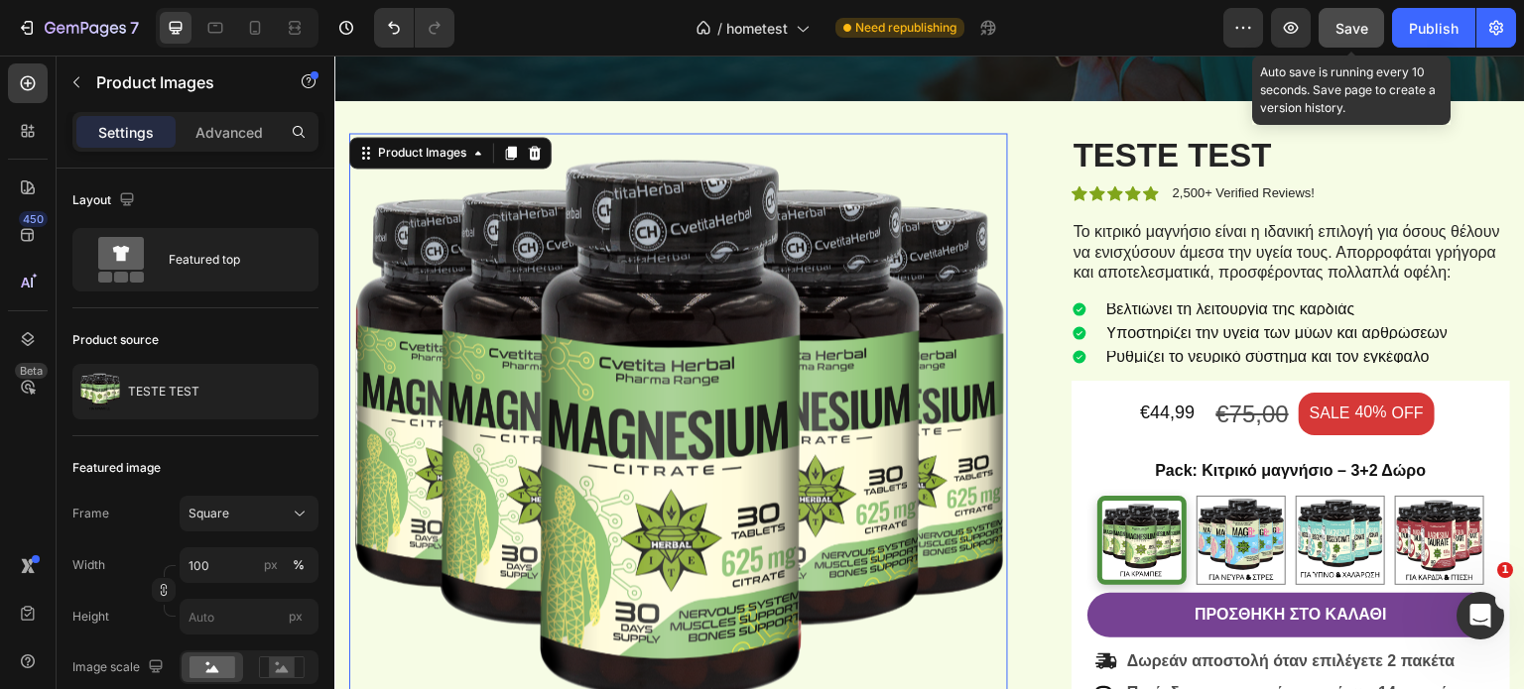
click at [1353, 43] on button "Save" at bounding box center [1350, 28] width 65 height 40
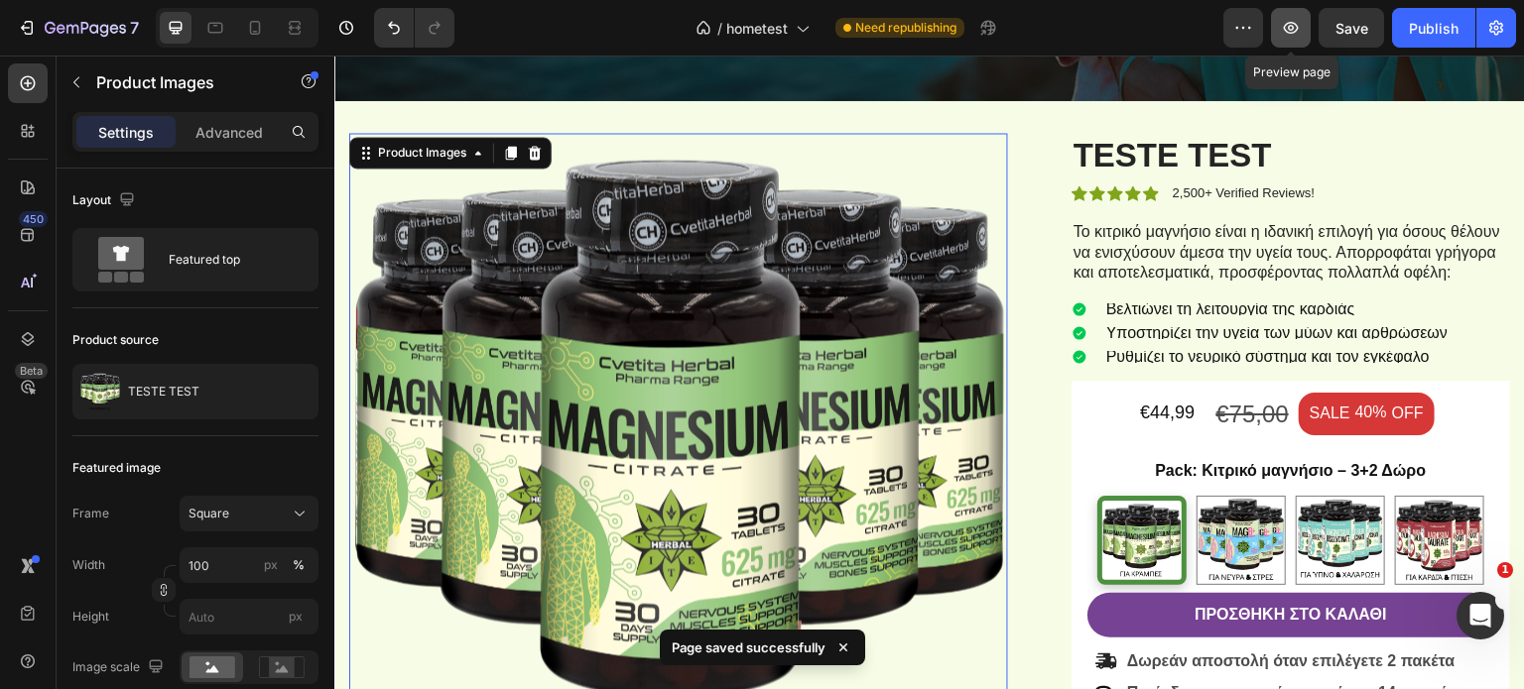
click at [1297, 35] on icon "button" at bounding box center [1291, 28] width 20 height 20
